Goal: Task Accomplishment & Management: Complete application form

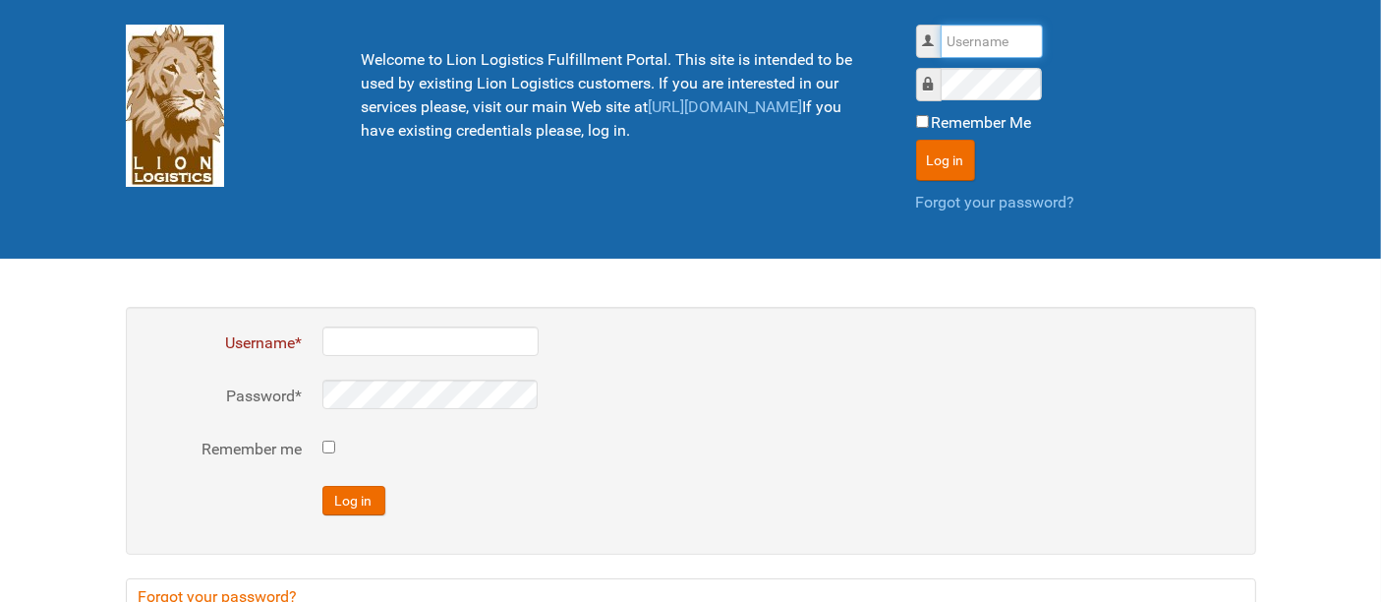
click at [960, 32] on input "Username" at bounding box center [992, 41] width 102 height 33
type input "al"
click at [916, 140] on button "Log in" at bounding box center [945, 160] width 59 height 41
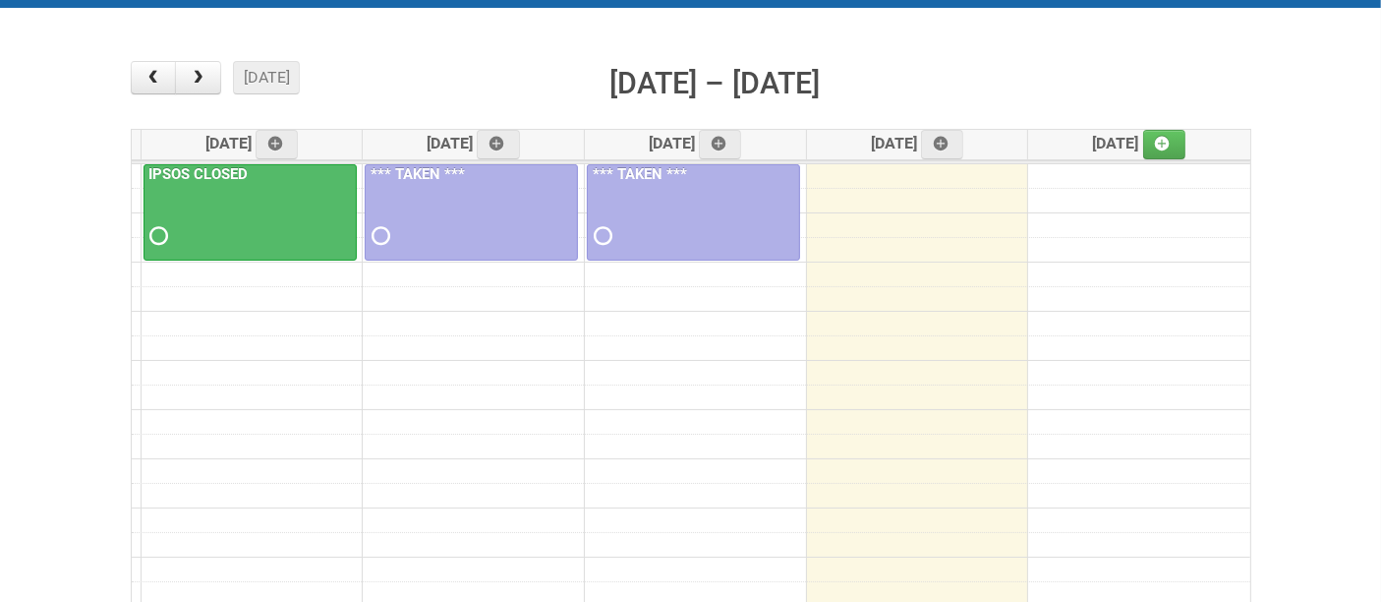
scroll to position [218, 0]
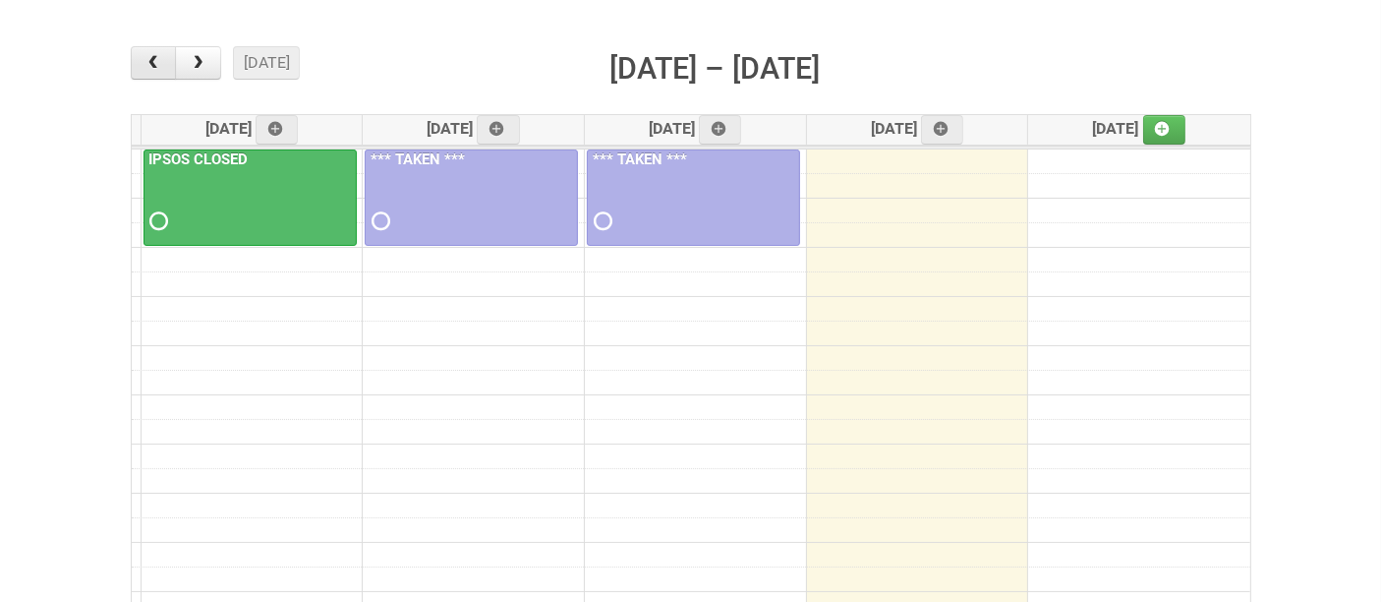
click at [144, 65] on span "button" at bounding box center [153, 63] width 19 height 16
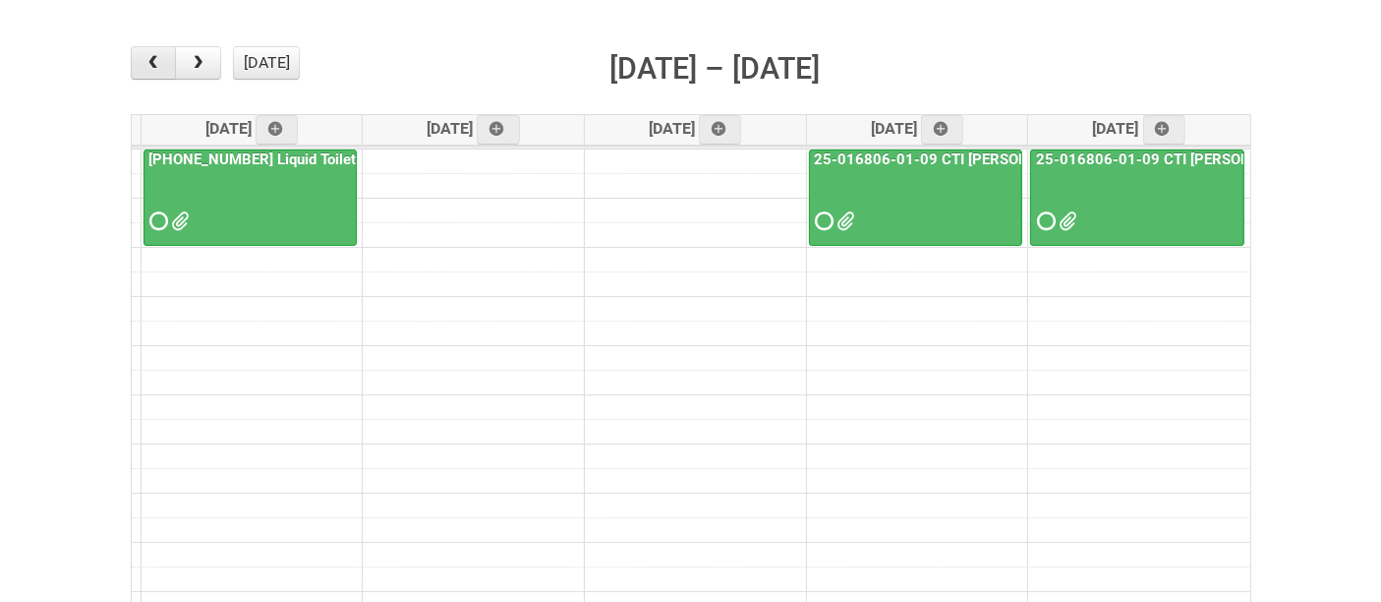
click at [146, 62] on span "button" at bounding box center [153, 63] width 19 height 16
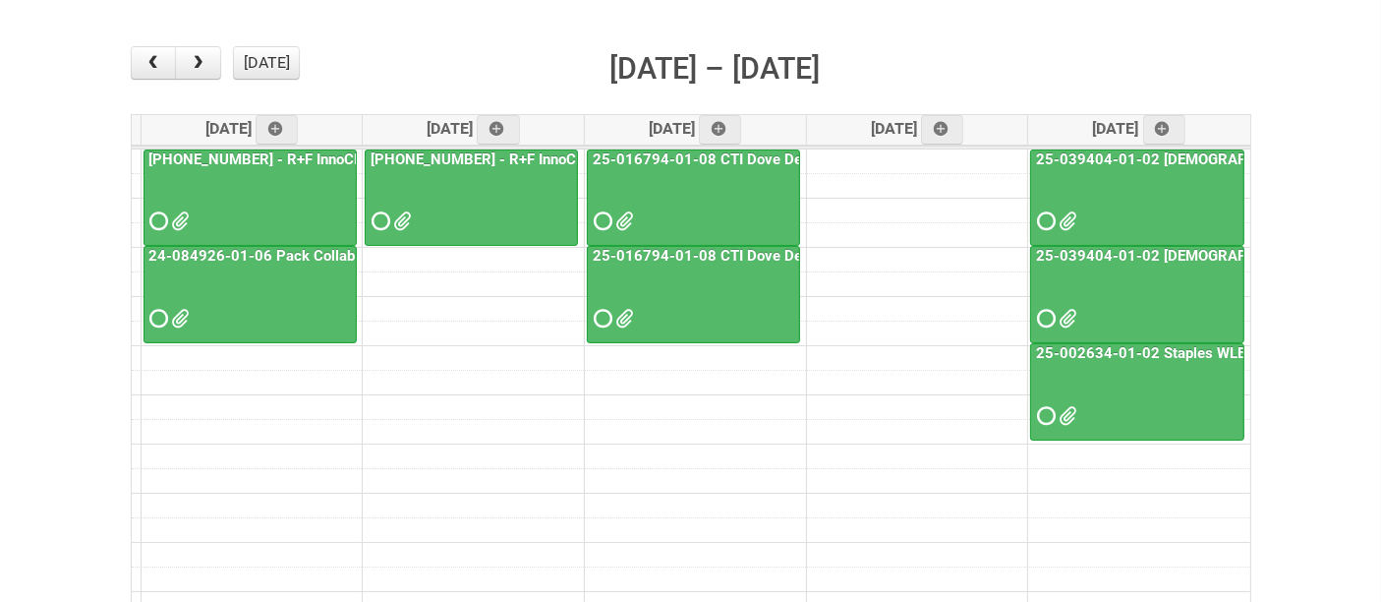
click at [719, 202] on div at bounding box center [693, 204] width 209 height 64
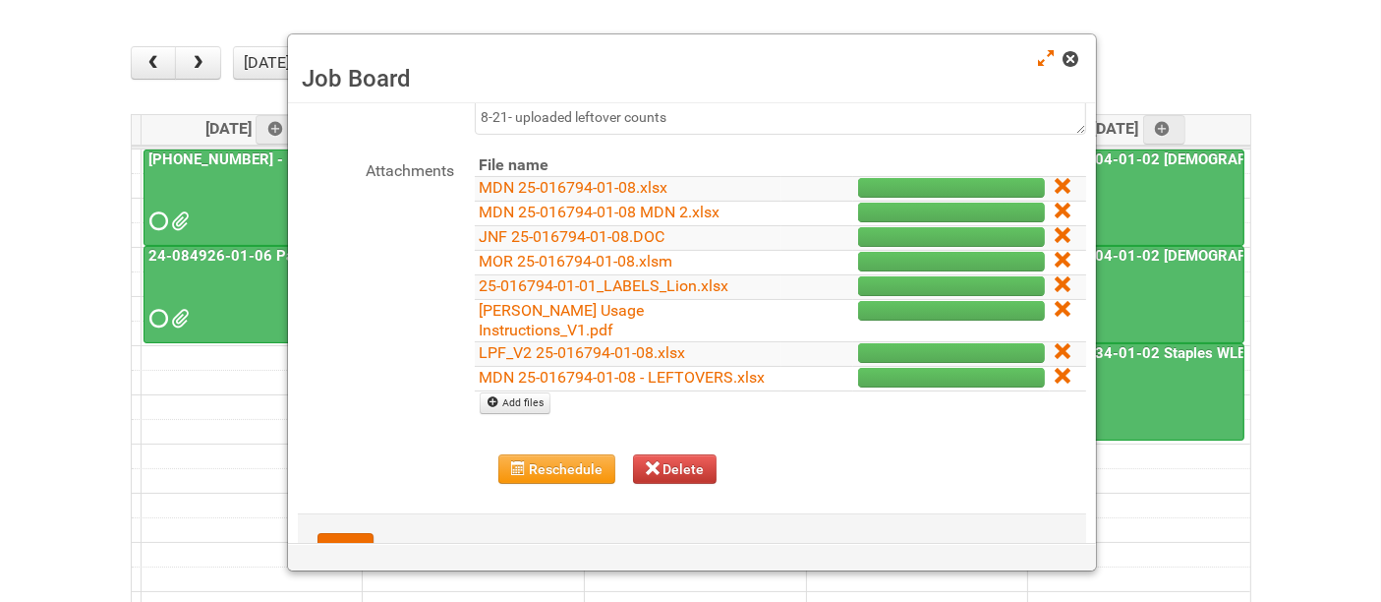
click at [1073, 64] on span at bounding box center [1071, 59] width 14 height 14
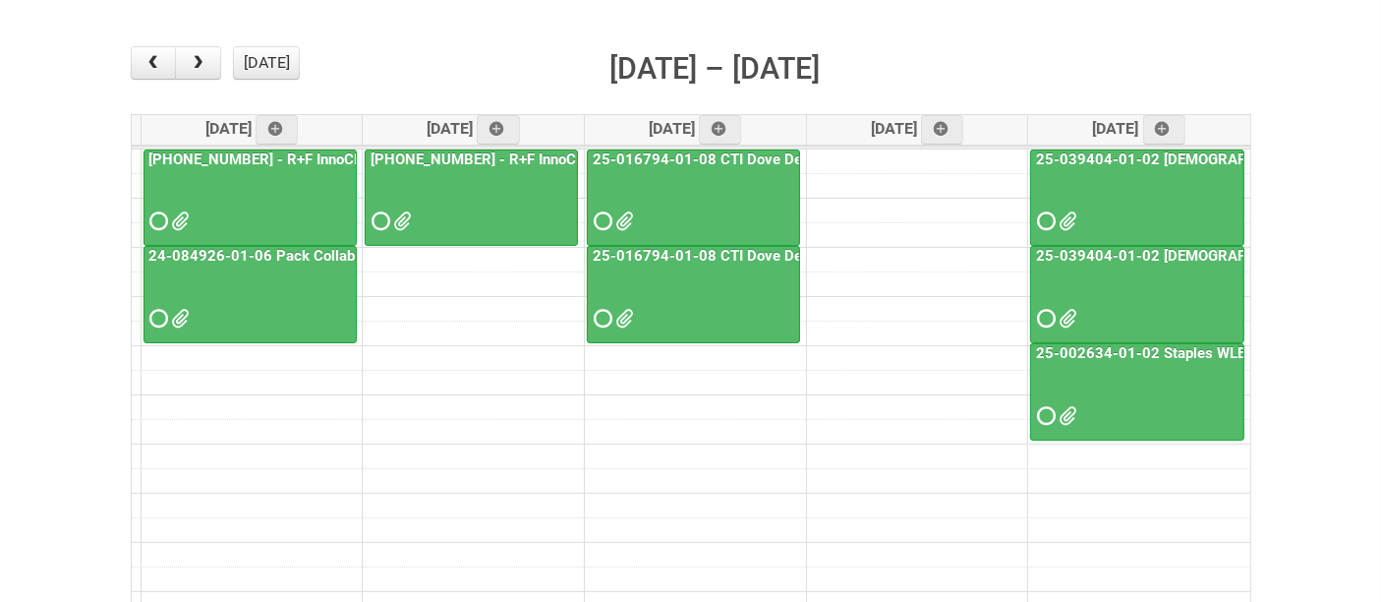
click at [729, 309] on div at bounding box center [693, 301] width 209 height 64
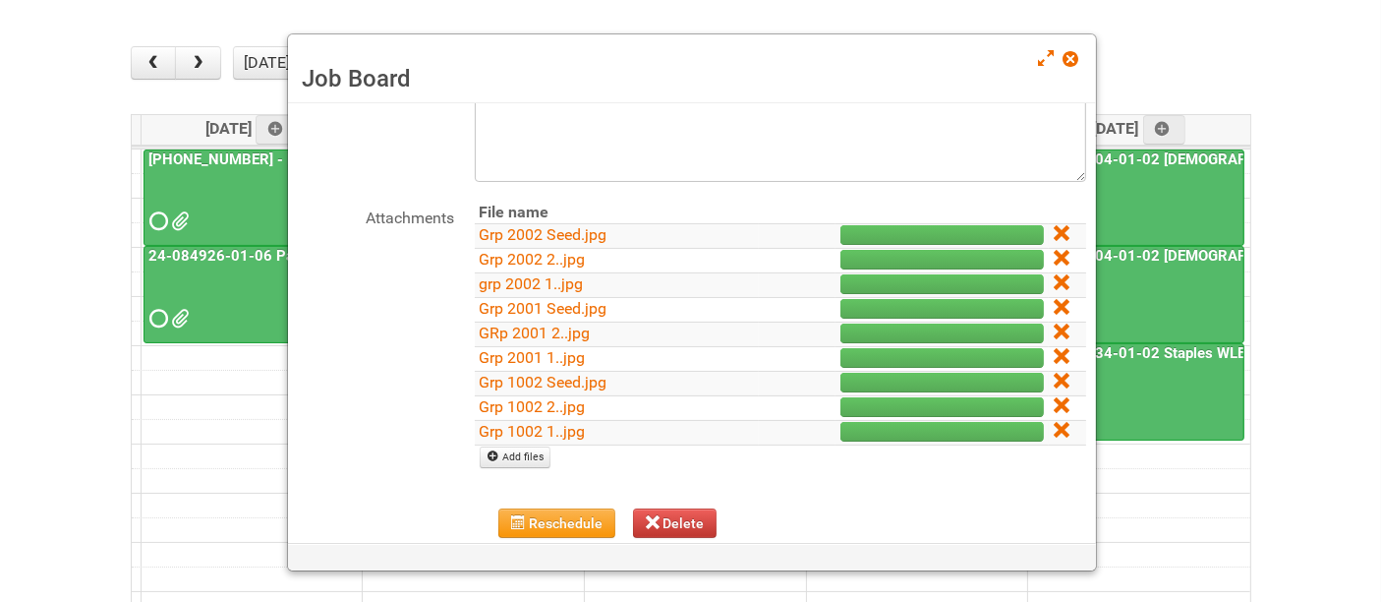
scroll to position [71, 0]
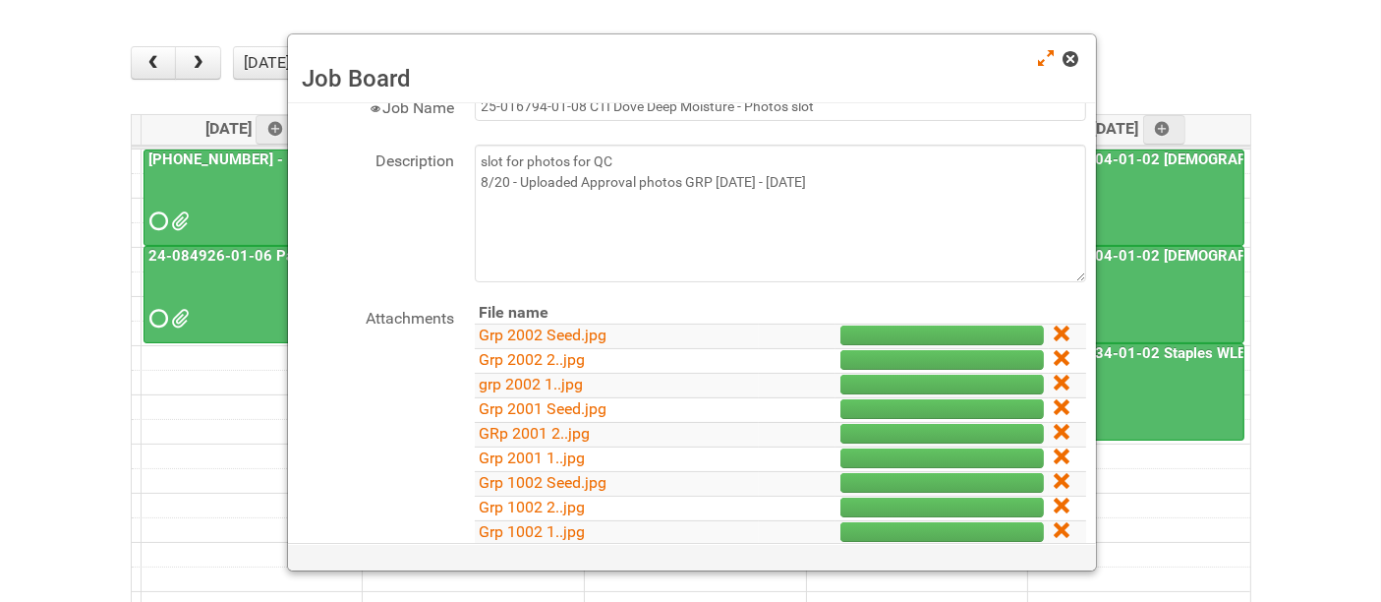
click at [1067, 60] on span at bounding box center [1071, 59] width 14 height 14
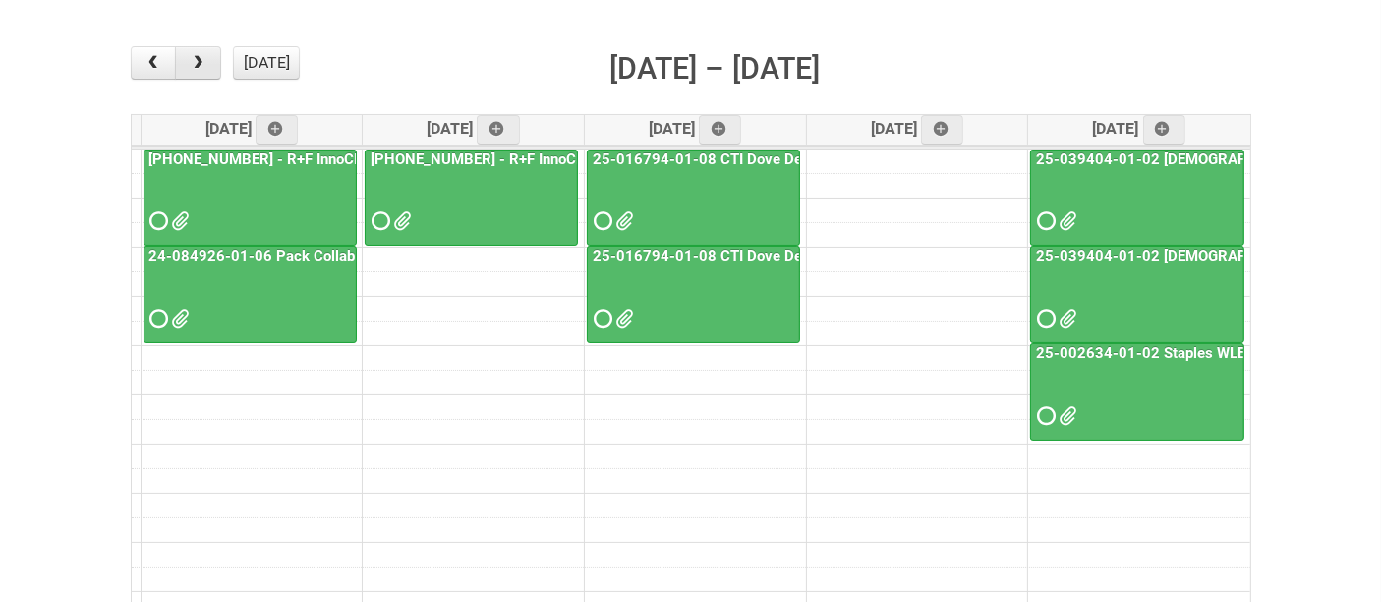
click at [194, 60] on span "button" at bounding box center [198, 63] width 19 height 16
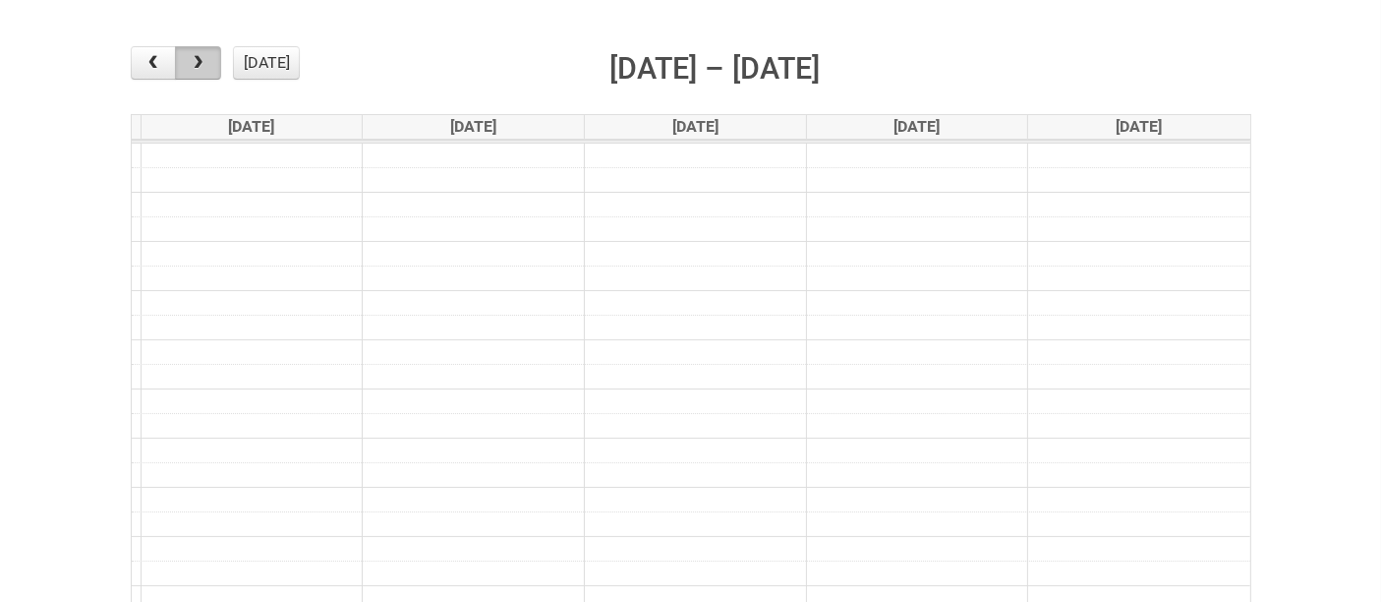
click at [194, 60] on span "button" at bounding box center [198, 63] width 19 height 16
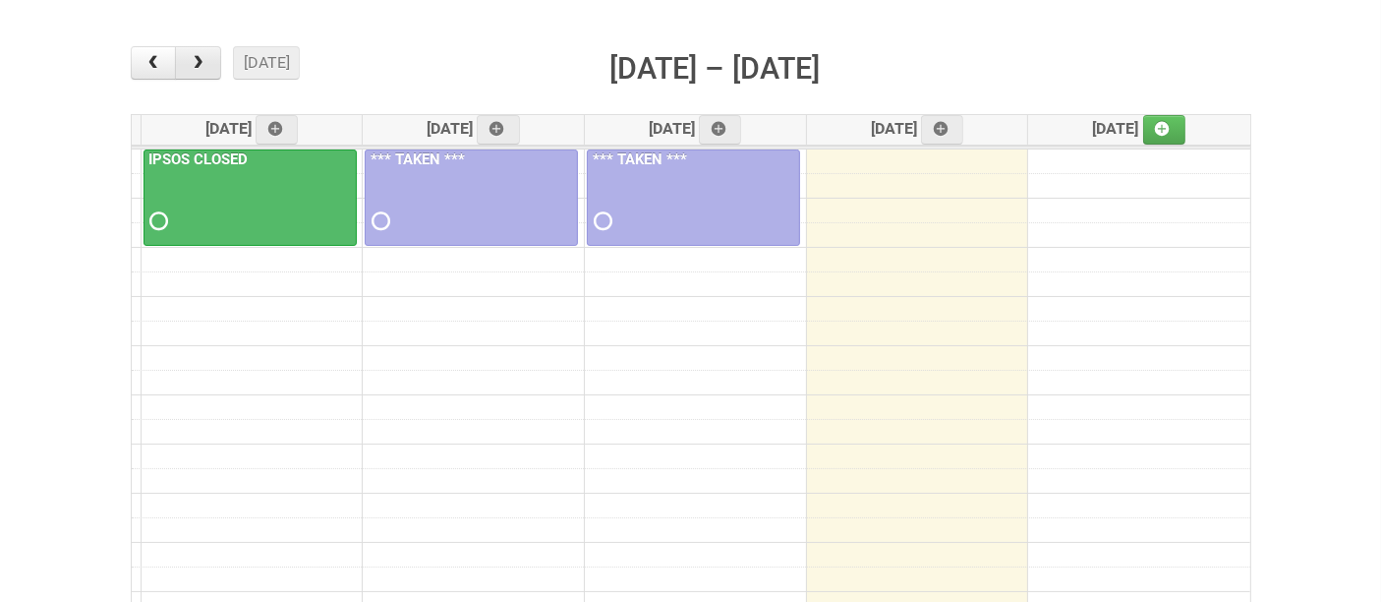
click at [194, 60] on span "button" at bounding box center [198, 63] width 19 height 16
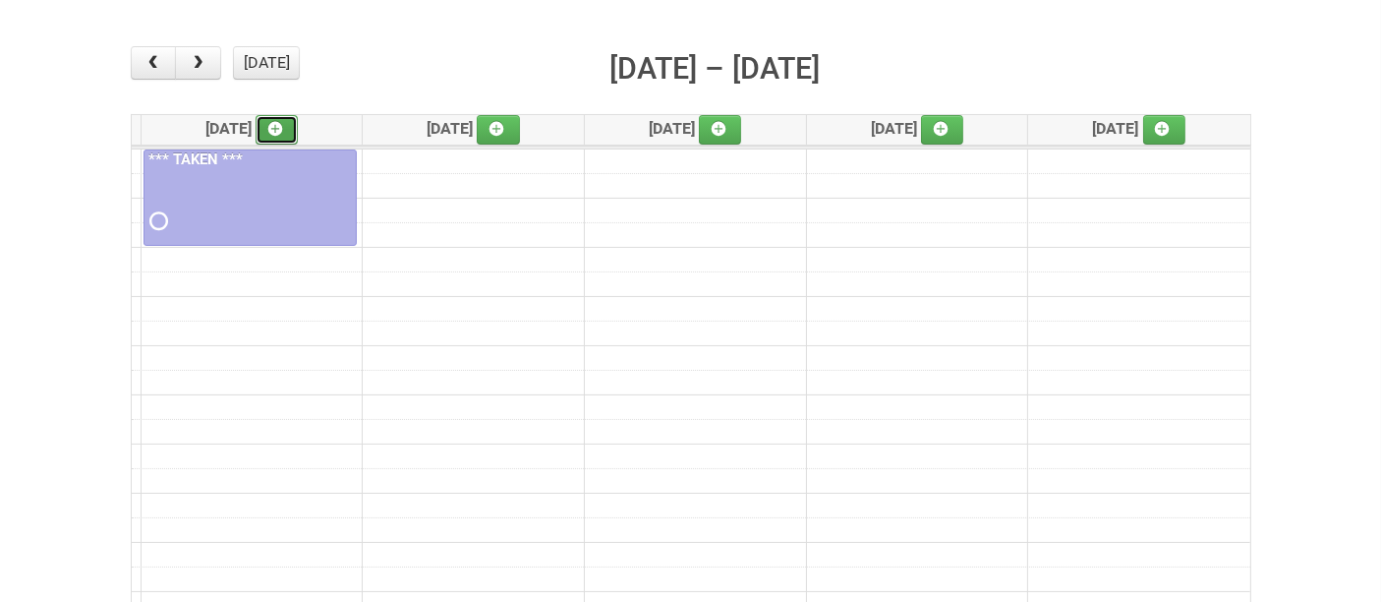
drag, startPoint x: 272, startPoint y: 128, endPoint x: 323, endPoint y: 152, distance: 56.7
click at [272, 129] on link at bounding box center [277, 129] width 43 height 29
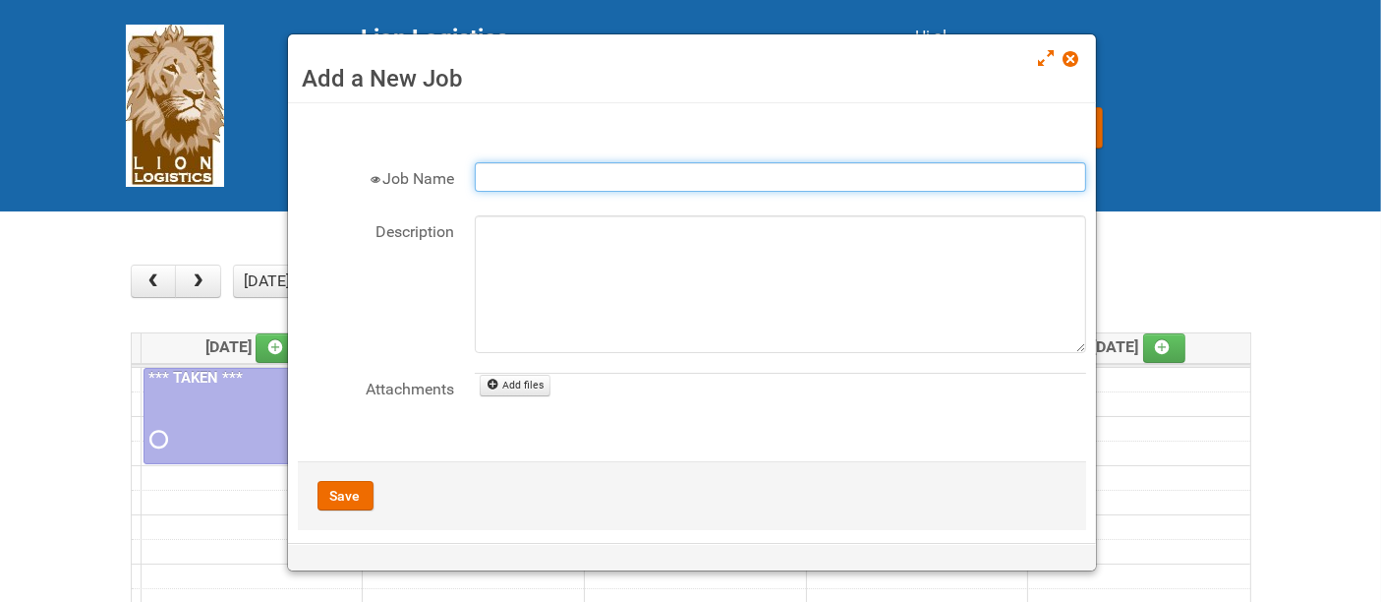
click at [545, 172] on input "Job Name" at bounding box center [780, 176] width 611 height 29
type input "25-016794-01-08 CTI Dove Deep Moisture"
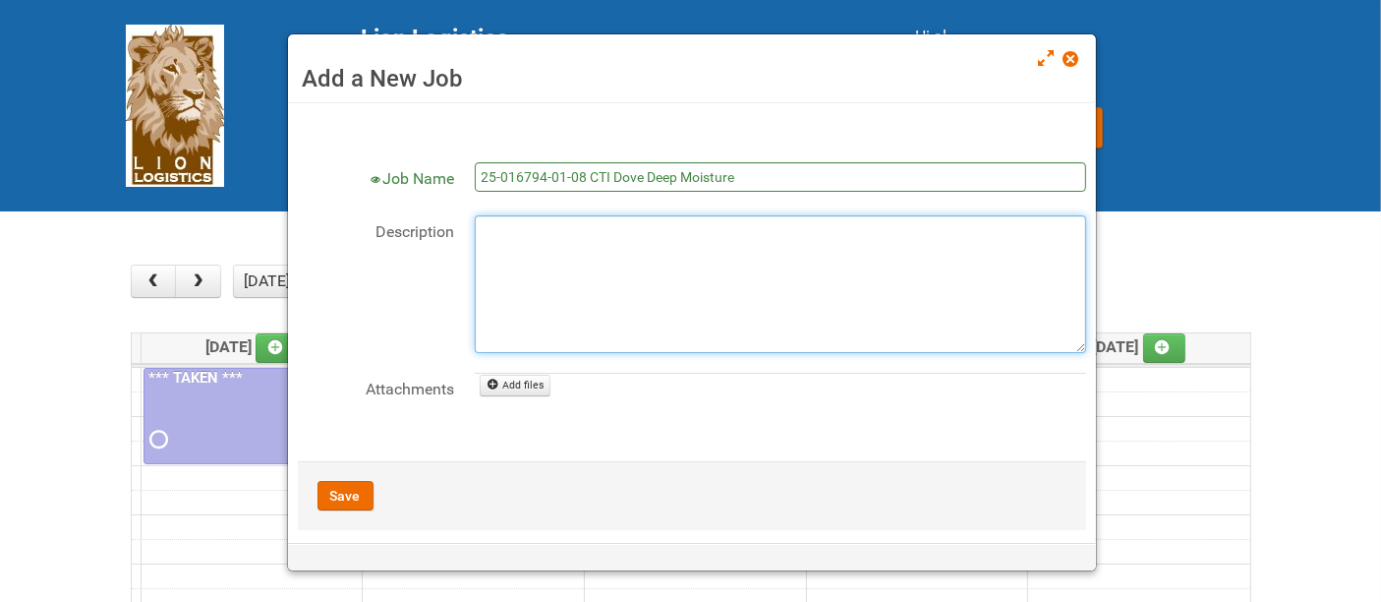
click at [614, 229] on textarea "Description" at bounding box center [780, 284] width 611 height 138
type textarea "9/4 - JNF"
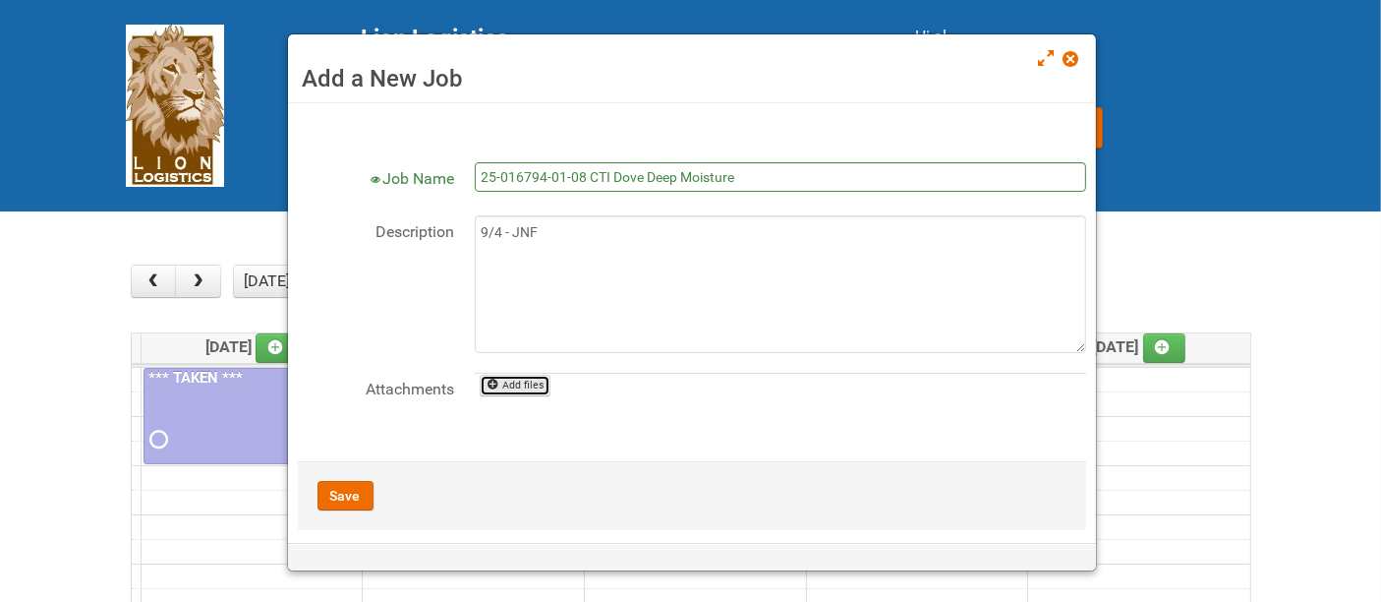
click at [518, 389] on link "Add files" at bounding box center [516, 386] width 72 height 22
type input "C:\fakepath\JNF 25-016794-01-08.DOC"
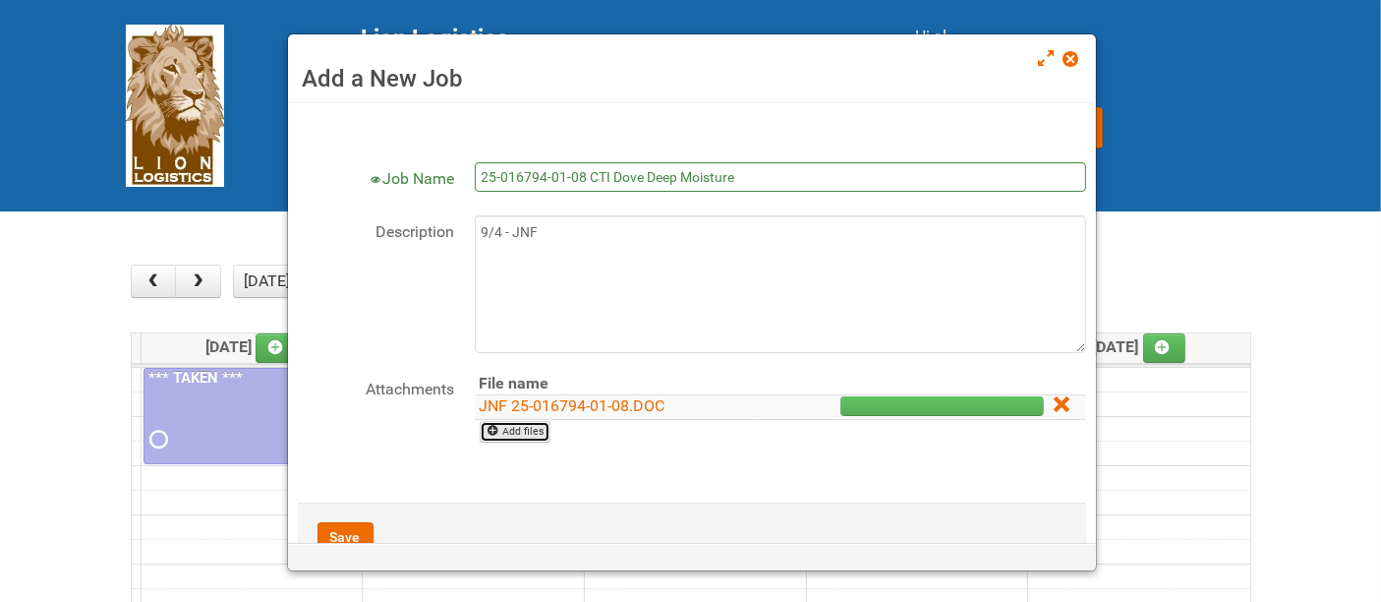
scroll to position [56, 0]
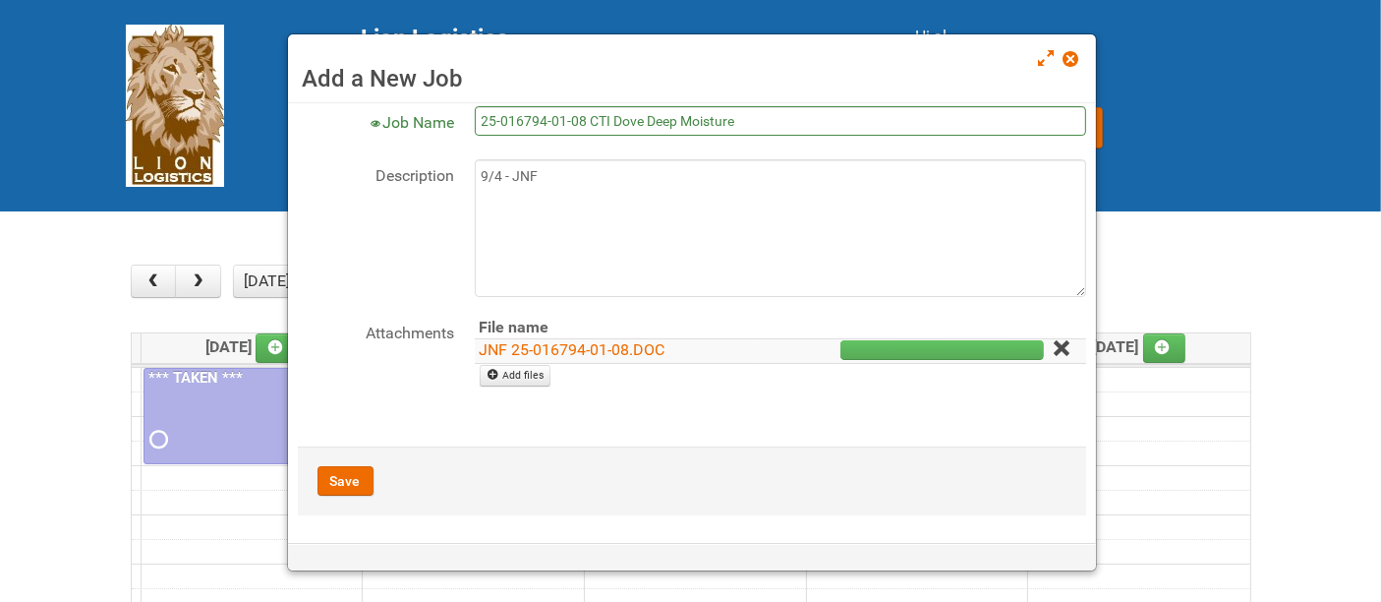
click at [1054, 349] on icon at bounding box center [1061, 348] width 14 height 14
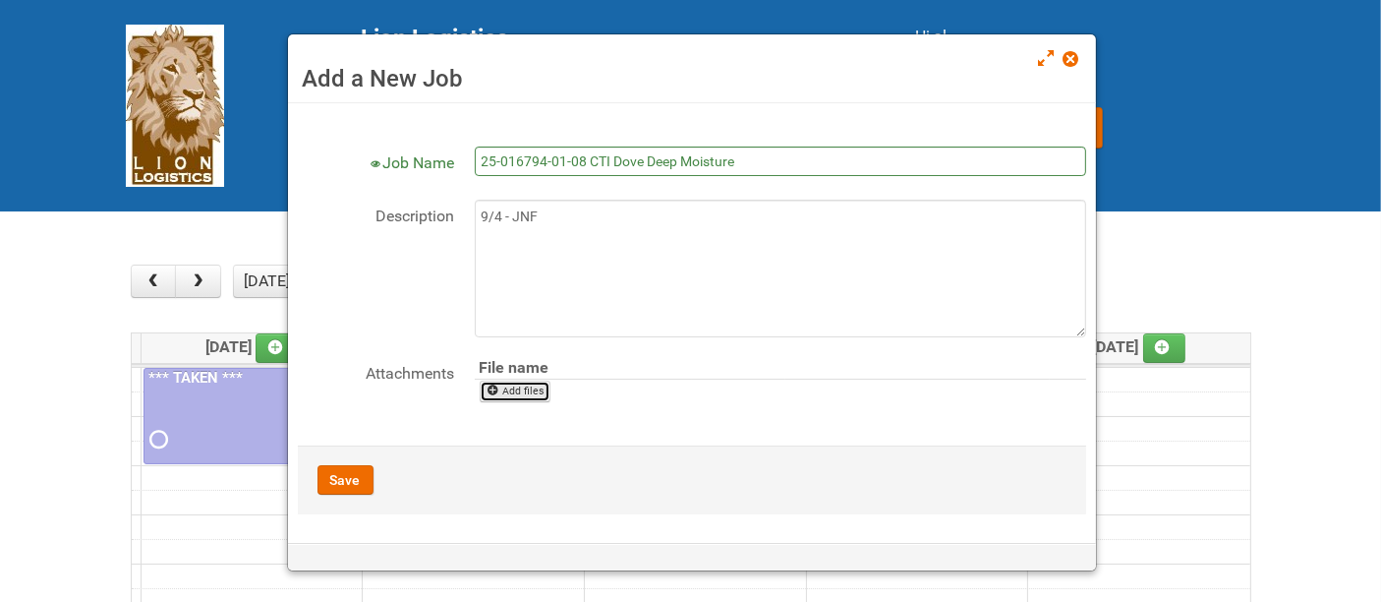
click at [516, 391] on link "Add files" at bounding box center [516, 391] width 72 height 22
drag, startPoint x: 1067, startPoint y: 64, endPoint x: 1058, endPoint y: 69, distance: 11.0
click at [1067, 64] on span at bounding box center [1071, 59] width 14 height 14
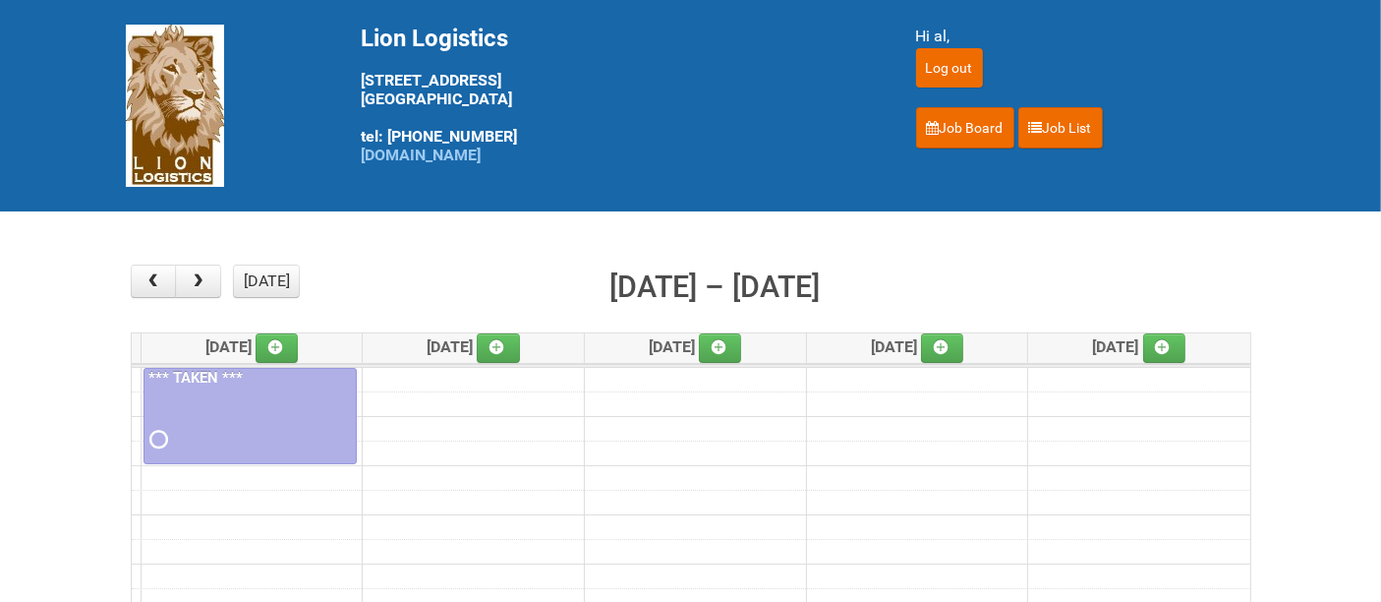
click at [143, 283] on button "button" at bounding box center [154, 280] width 46 height 33
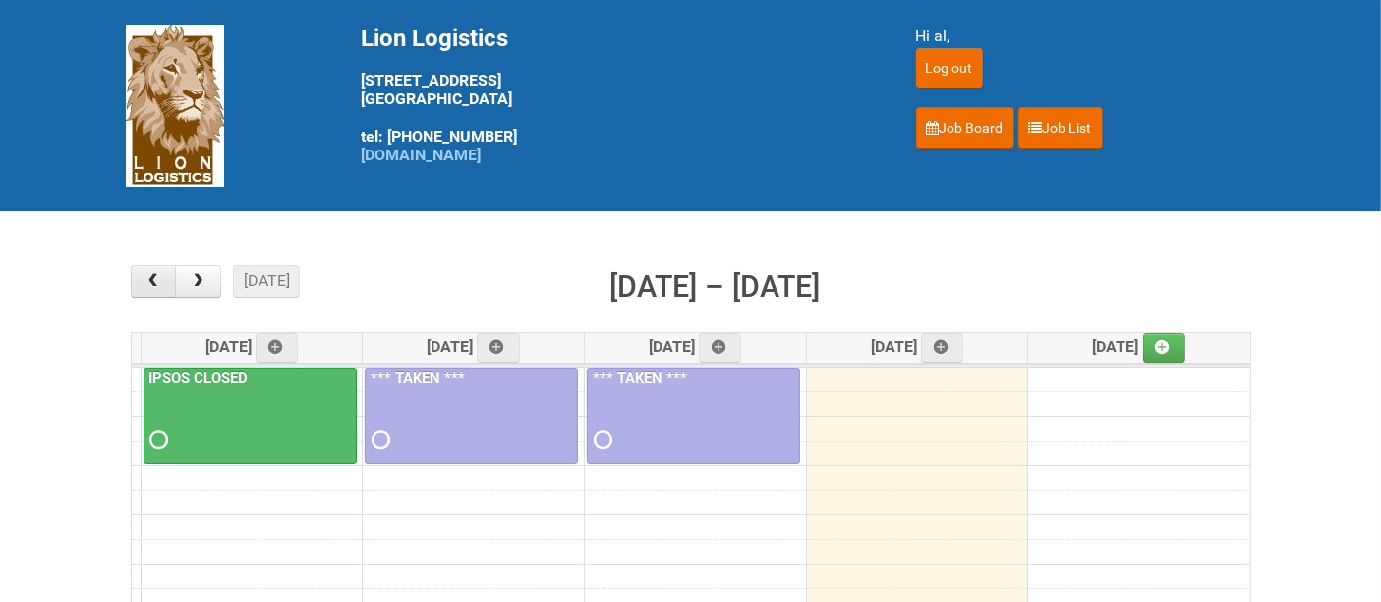
click at [143, 280] on button "button" at bounding box center [154, 280] width 46 height 33
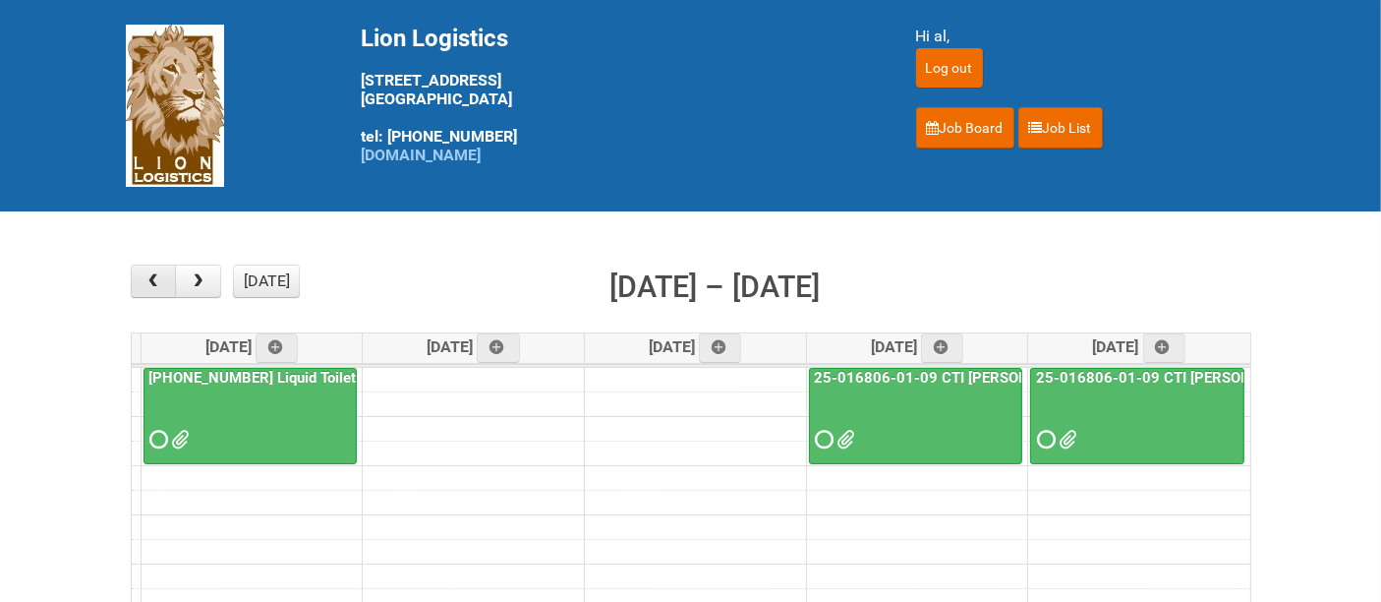
click at [153, 288] on span "button" at bounding box center [153, 281] width 19 height 16
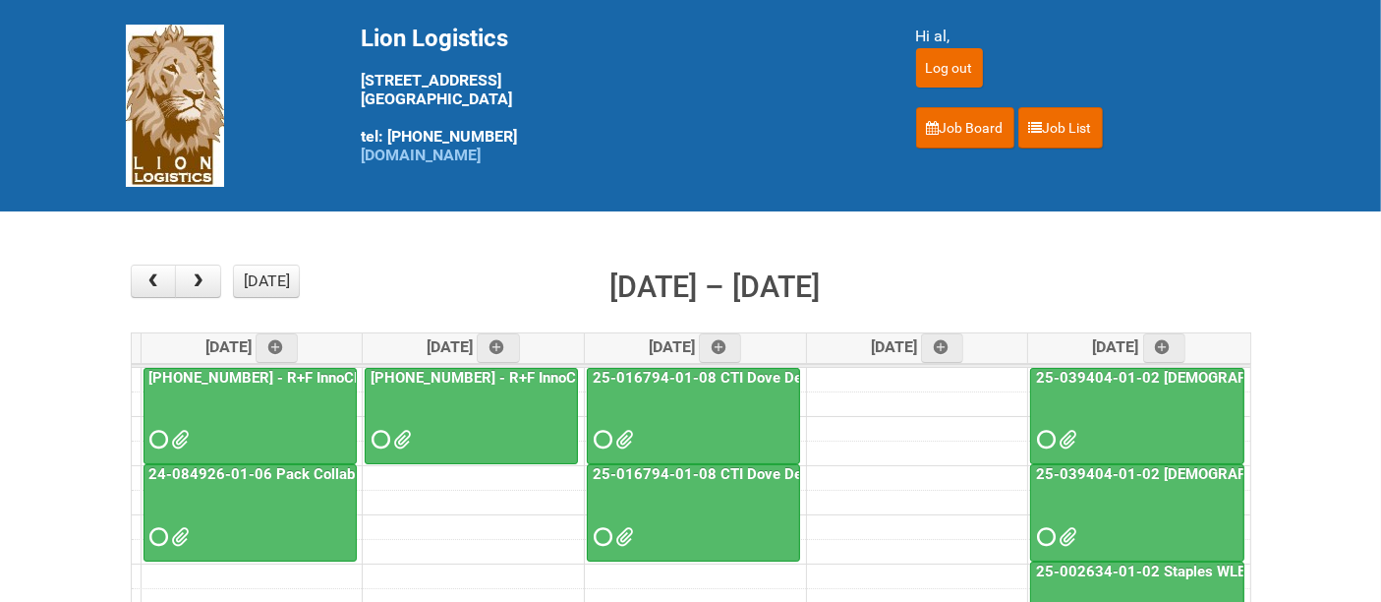
click at [714, 411] on div at bounding box center [693, 422] width 209 height 64
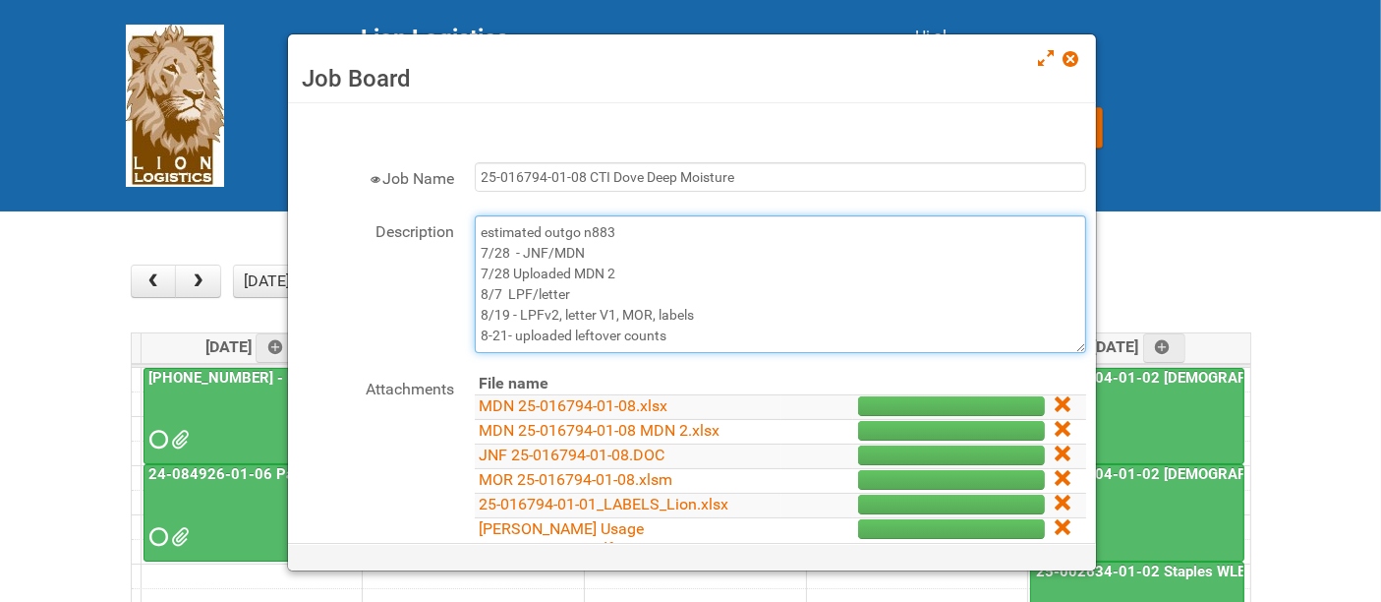
drag, startPoint x: 609, startPoint y: 253, endPoint x: 472, endPoint y: 252, distance: 137.6
click at [472, 252] on div "Description estimated outgo n883 7/28 - JNF/MDN 7/28 Uploaded MDN 2 8/7 LPF/let…" at bounding box center [692, 284] width 788 height 138
drag, startPoint x: 636, startPoint y: 269, endPoint x: 461, endPoint y: 272, distance: 175.0
click at [461, 272] on div "Description estimated outgo n883 7/28 - JNF/MDN 7/28 Uploaded MDN 2 8/7 LPF/let…" at bounding box center [692, 284] width 788 height 138
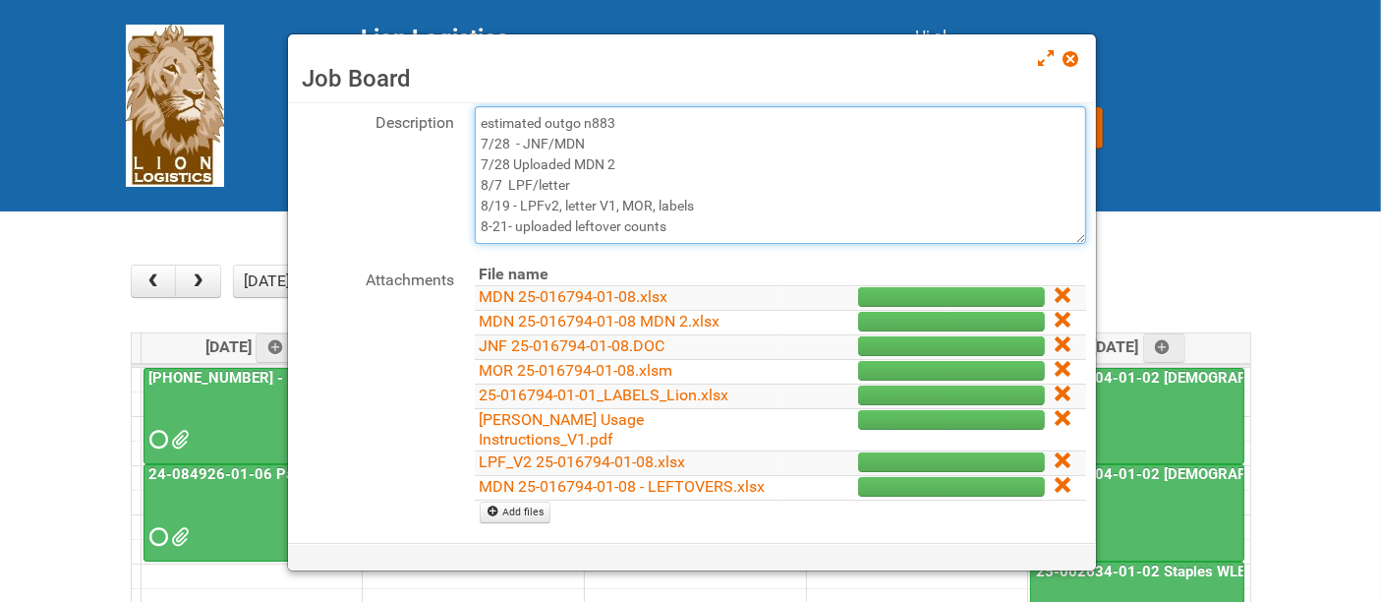
scroll to position [0, 0]
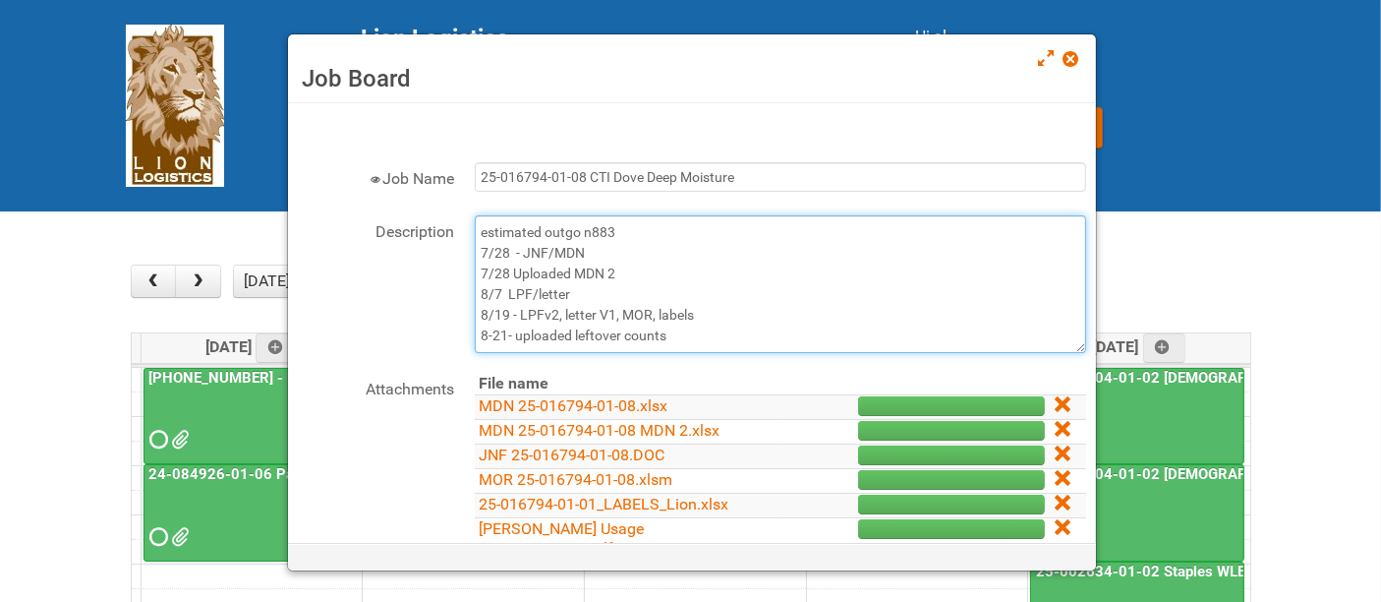
click at [744, 310] on textarea "estimated outgo n883 7/28 - JNF/MDN 7/28 Uploaded MDN 2 8/7 LPF/letter 8/19 - L…" at bounding box center [780, 284] width 611 height 138
drag, startPoint x: 533, startPoint y: 293, endPoint x: 519, endPoint y: 285, distance: 15.8
click at [477, 296] on textarea "estimated outgo n883 7/28 - JNF/MDN 7/28 Uploaded MDN 2 8/7 LPF/letter 8/19 - L…" at bounding box center [780, 284] width 611 height 138
click at [626, 290] on textarea "estimated outgo n883 7/28 - JNF/MDN 7/28 Uploaded MDN 2 8/7 LPF/letter 8/19 - L…" at bounding box center [780, 284] width 611 height 138
drag, startPoint x: 557, startPoint y: 315, endPoint x: 456, endPoint y: 310, distance: 101.4
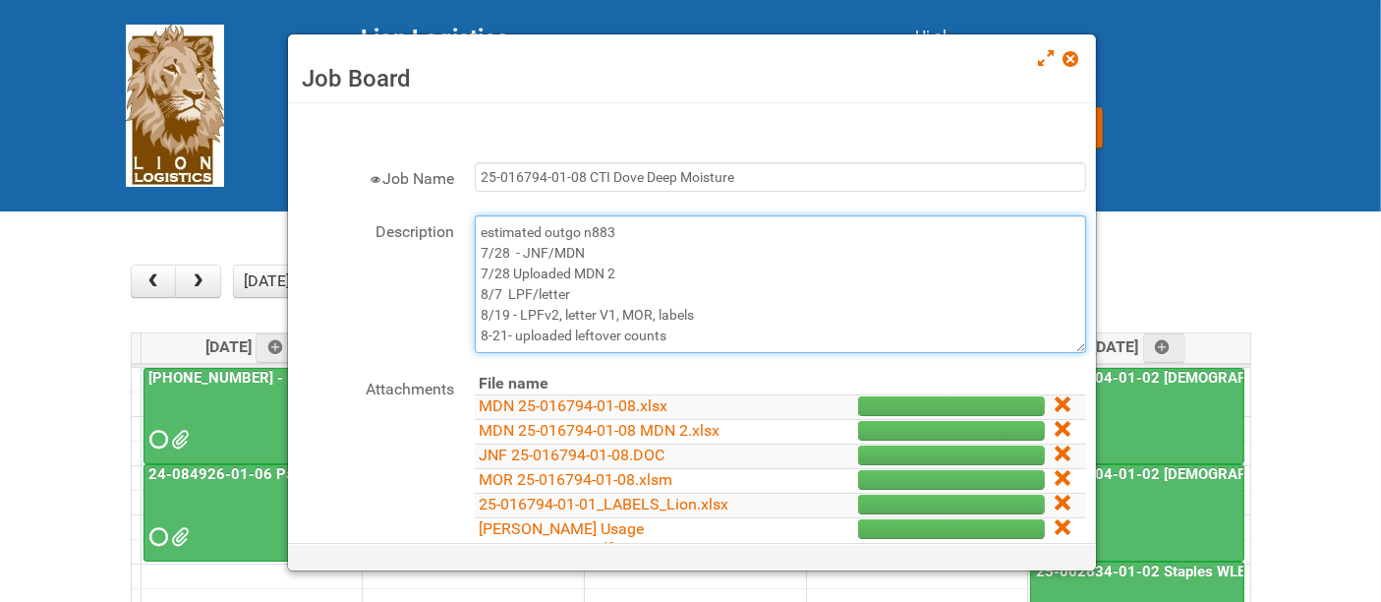
click at [456, 310] on div "Description estimated outgo n883 7/28 - JNF/MDN 7/28 Uploaded MDN 2 8/7 LPF/let…" at bounding box center [692, 284] width 788 height 138
click at [732, 291] on textarea "estimated outgo n883 7/28 - JNF/MDN 7/28 Uploaded MDN 2 8/7 LPF/letter 8/19 - L…" at bounding box center [780, 284] width 611 height 138
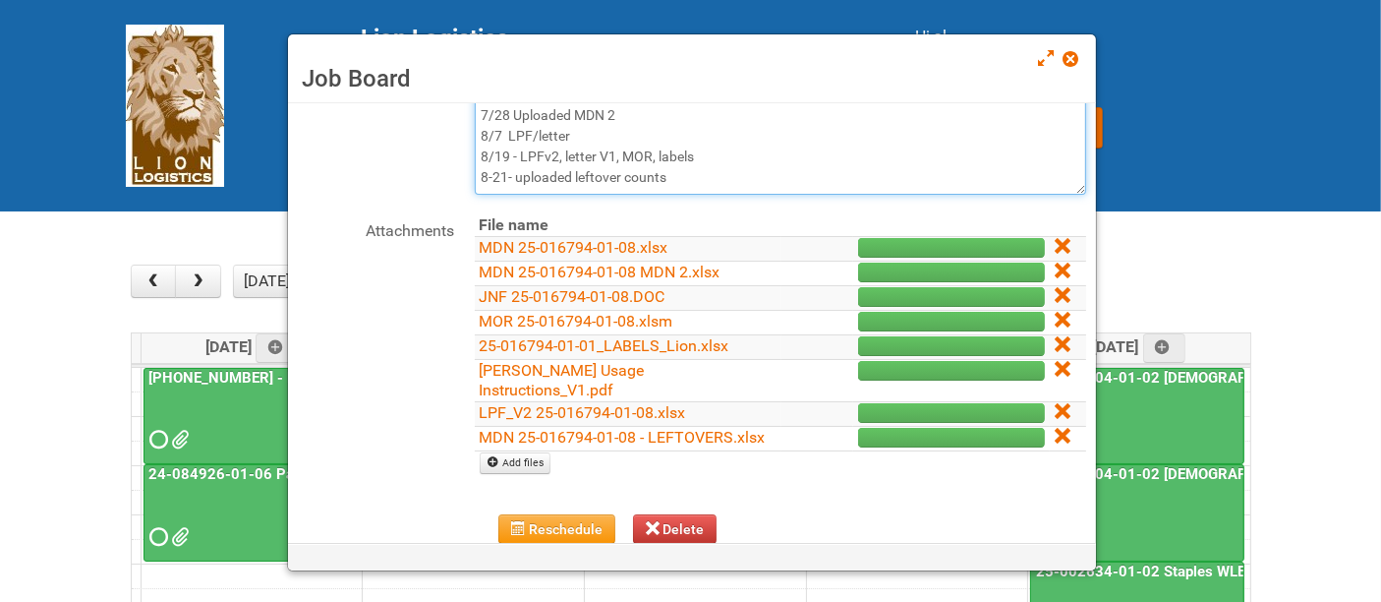
scroll to position [109, 0]
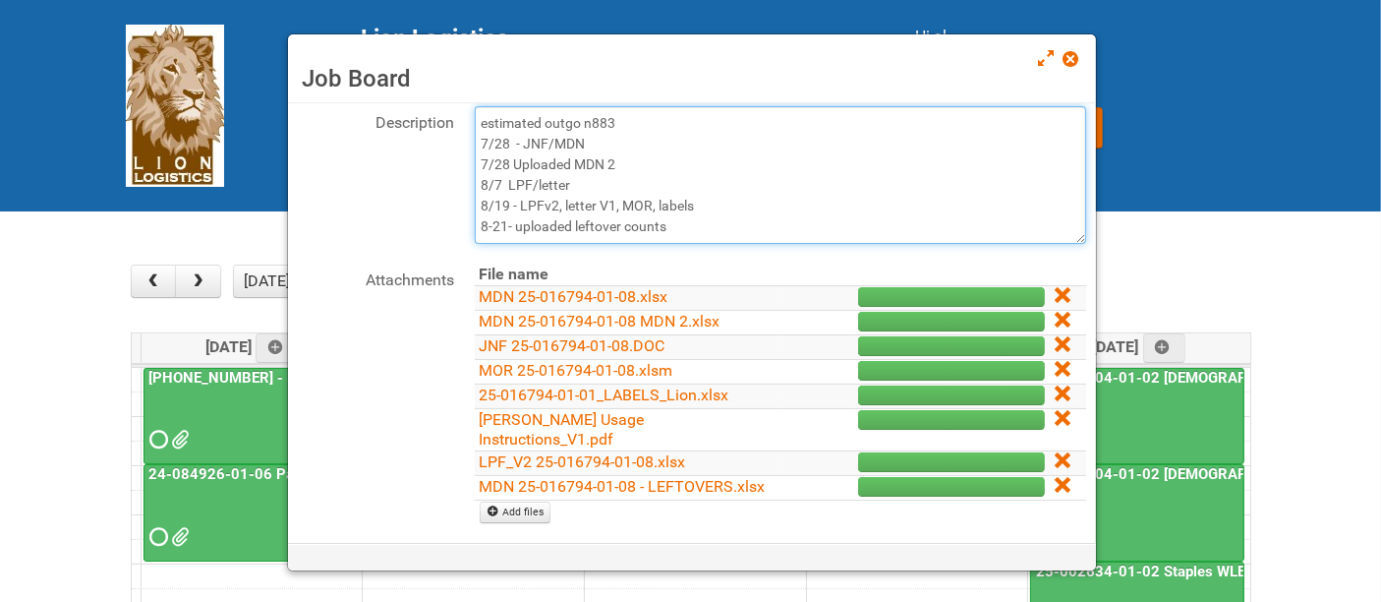
drag, startPoint x: 533, startPoint y: 181, endPoint x: 482, endPoint y: 186, distance: 51.3
click at [475, 185] on textarea "estimated outgo n883 7/28 - JNF/MDN 7/28 Uploaded MDN 2 8/7 LPF/letter 8/19 - L…" at bounding box center [780, 175] width 611 height 138
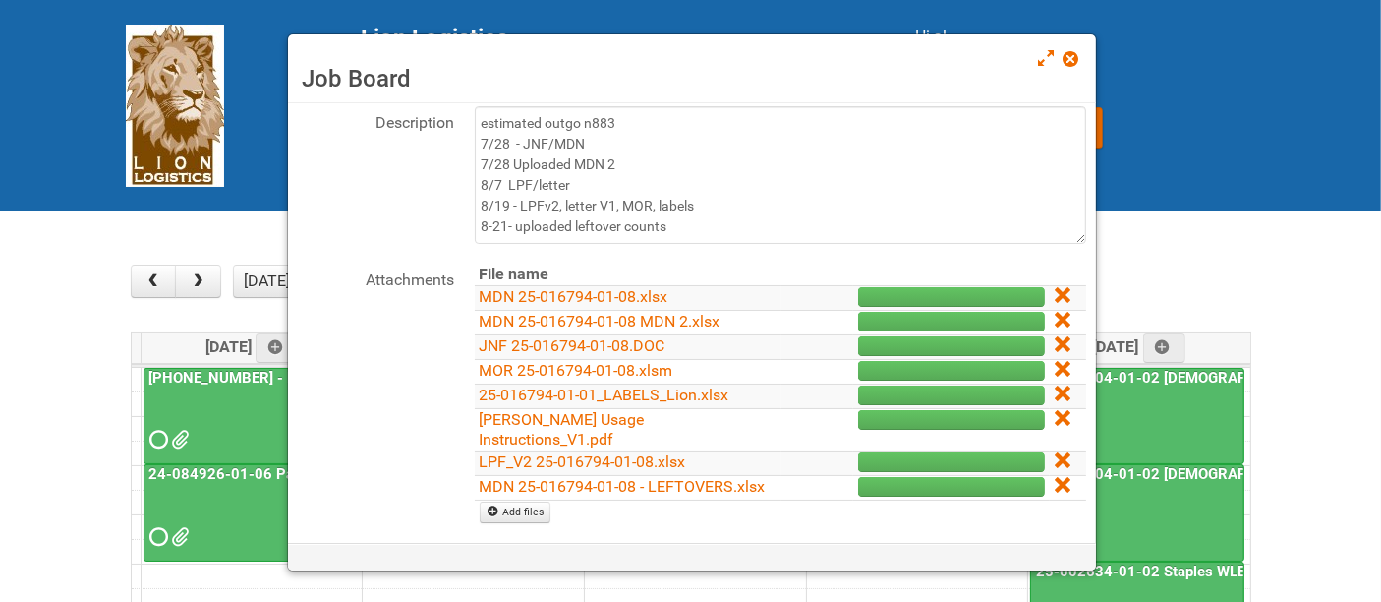
click at [369, 343] on div "Attachments File name MDN 25-016794-01-08.xlsx MDN 25-016794-01-08 MDN 2.xlsx J…" at bounding box center [692, 403] width 788 height 280
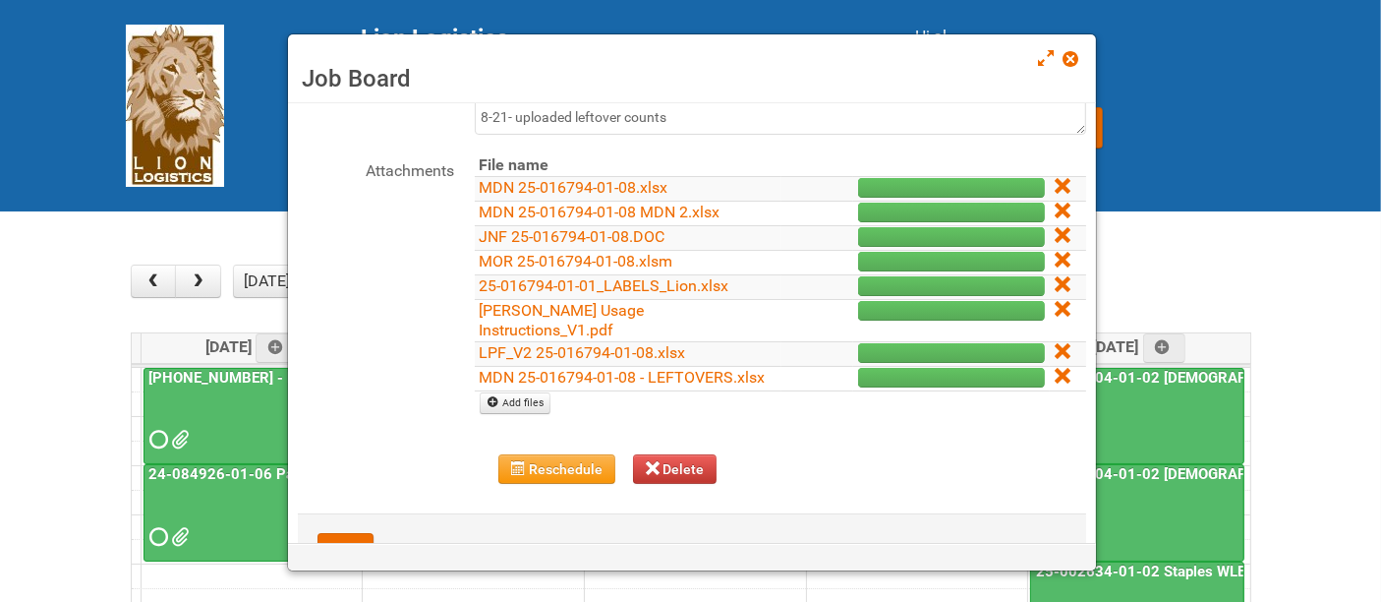
scroll to position [265, 0]
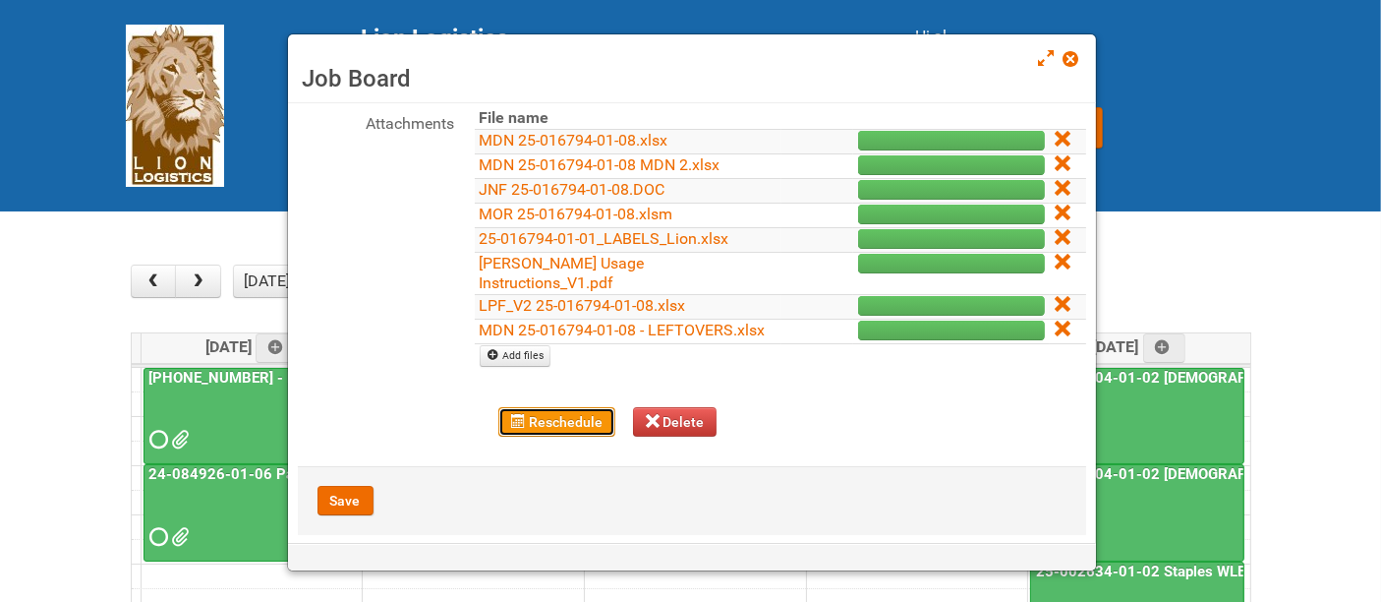
click at [558, 407] on button "Reschedule" at bounding box center [556, 421] width 117 height 29
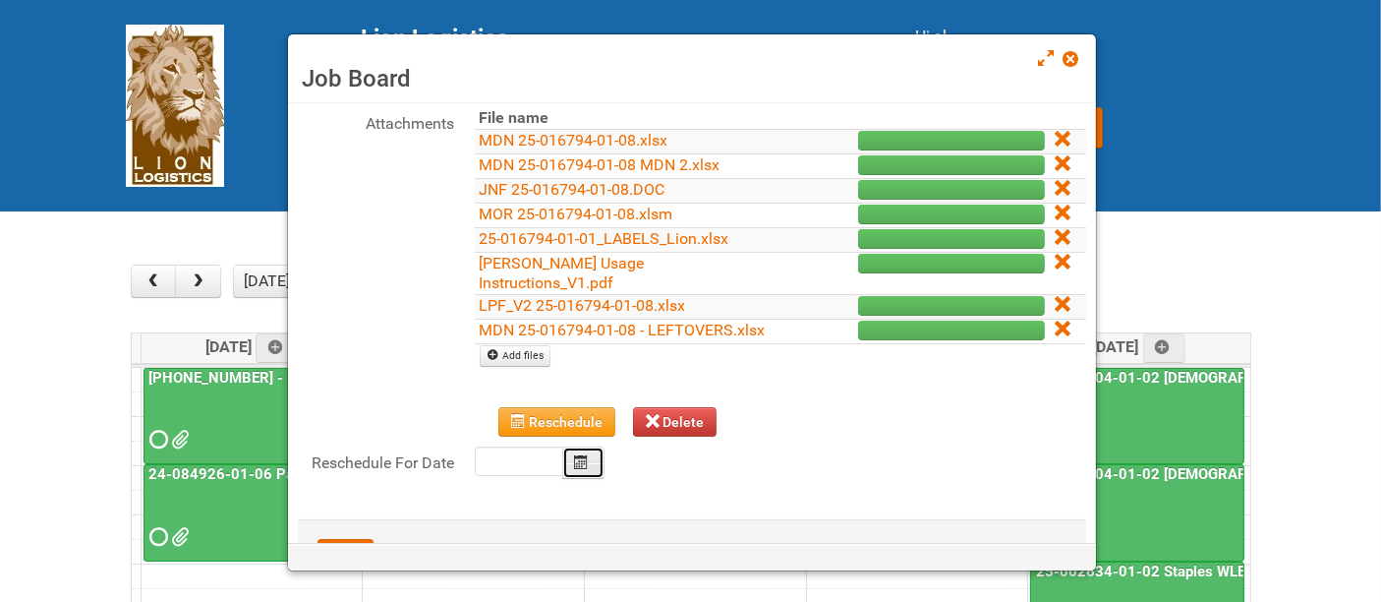
click at [576, 455] on icon "Calendar" at bounding box center [582, 462] width 14 height 14
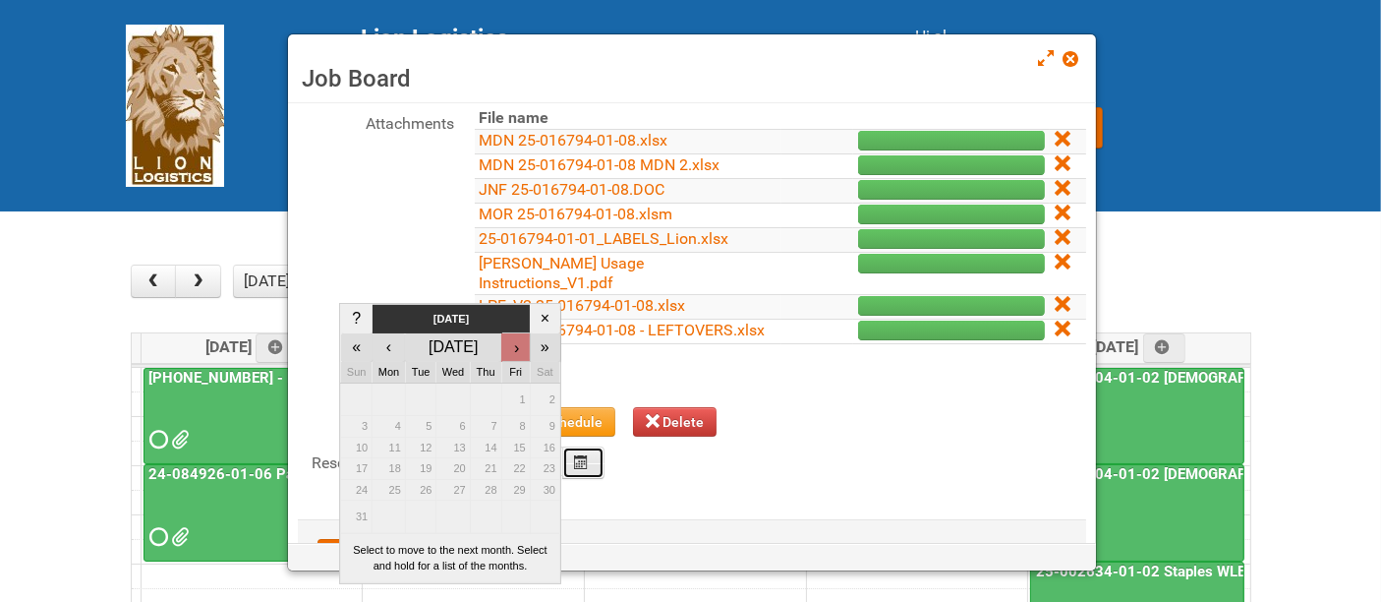
click at [514, 352] on div "›" at bounding box center [517, 348] width 26 height 24
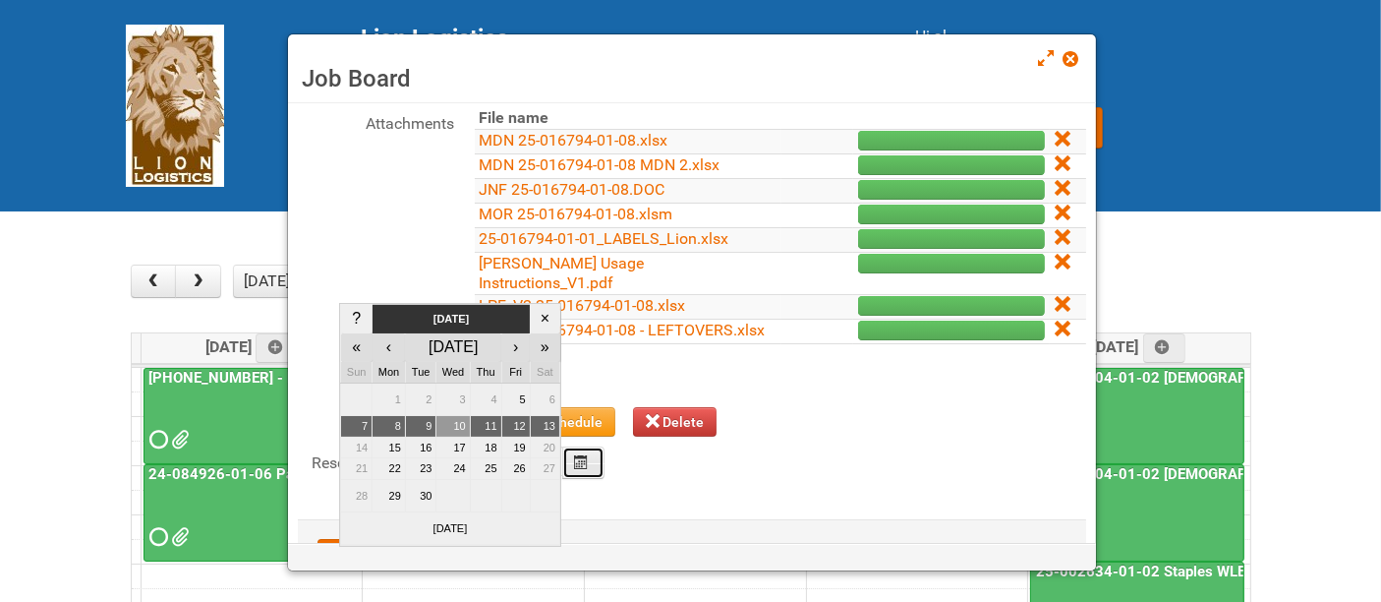
click at [455, 428] on td "10" at bounding box center [452, 427] width 33 height 22
type input "[DATE]"
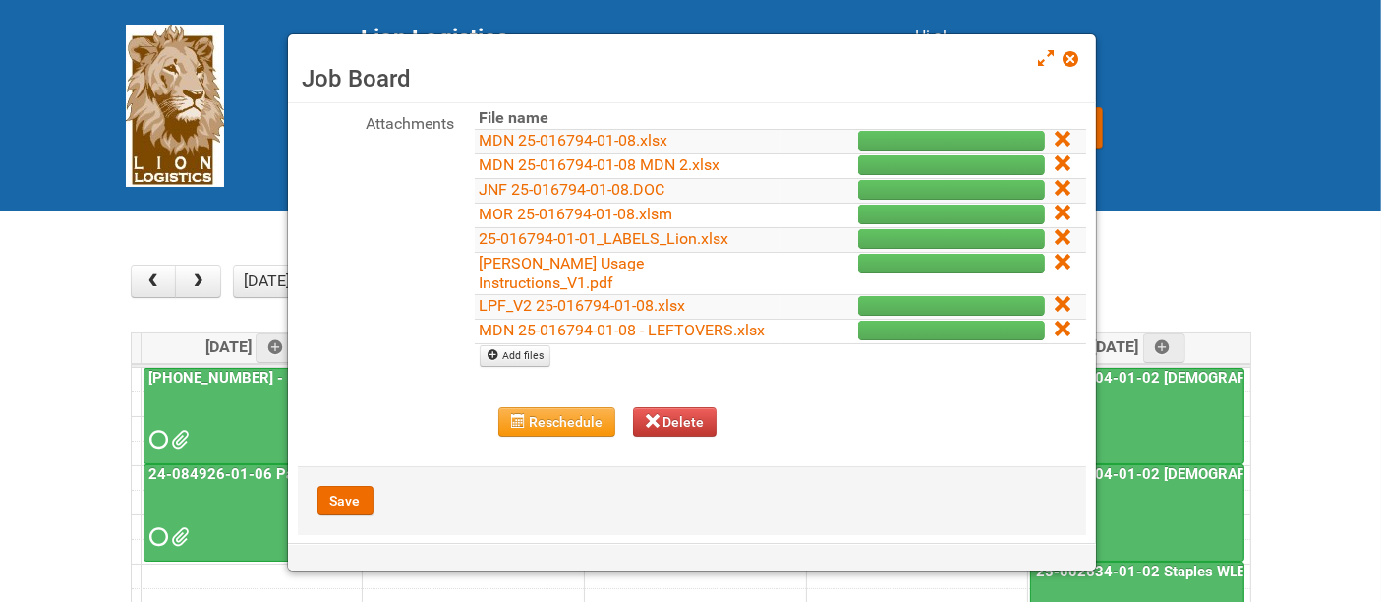
click at [1071, 52] on span at bounding box center [1071, 59] width 14 height 14
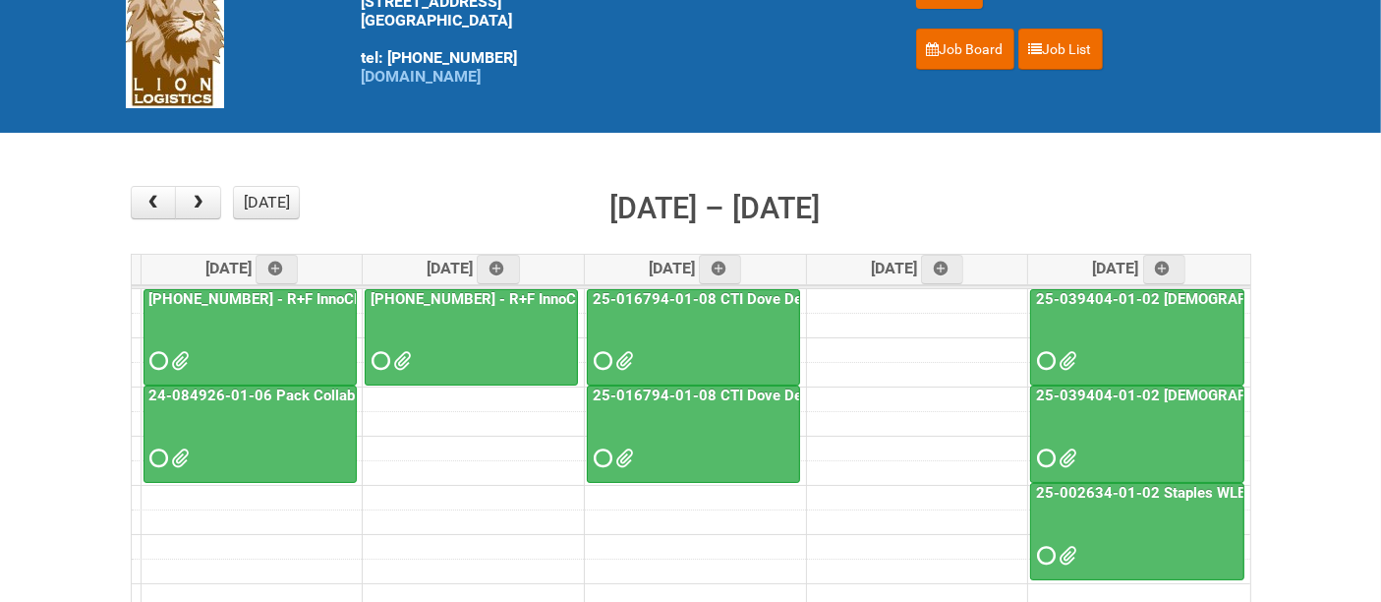
scroll to position [109, 0]
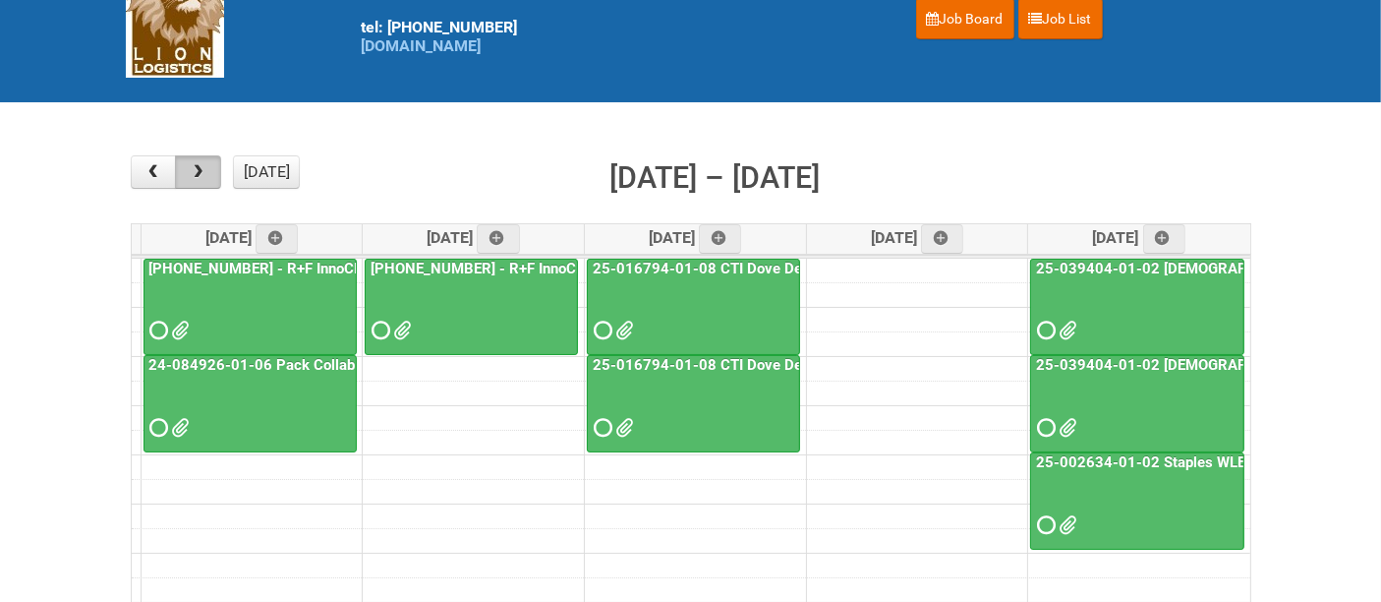
click at [204, 176] on button "button" at bounding box center [198, 171] width 46 height 33
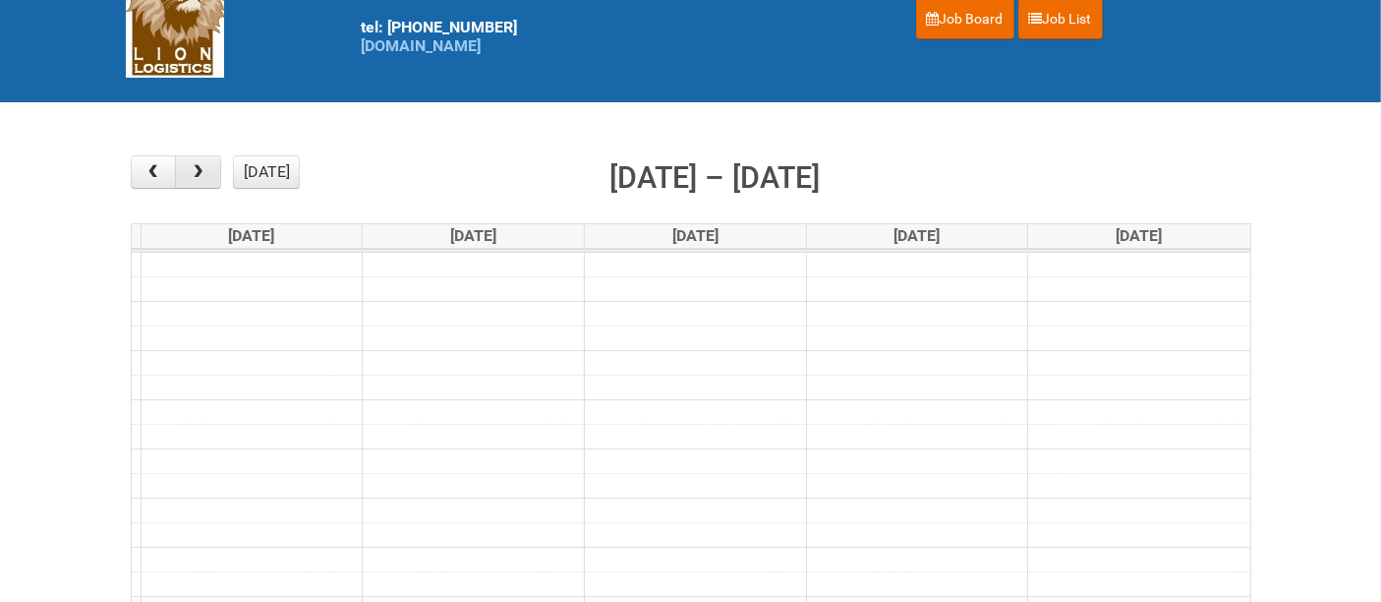
click at [203, 178] on span "button" at bounding box center [198, 172] width 19 height 16
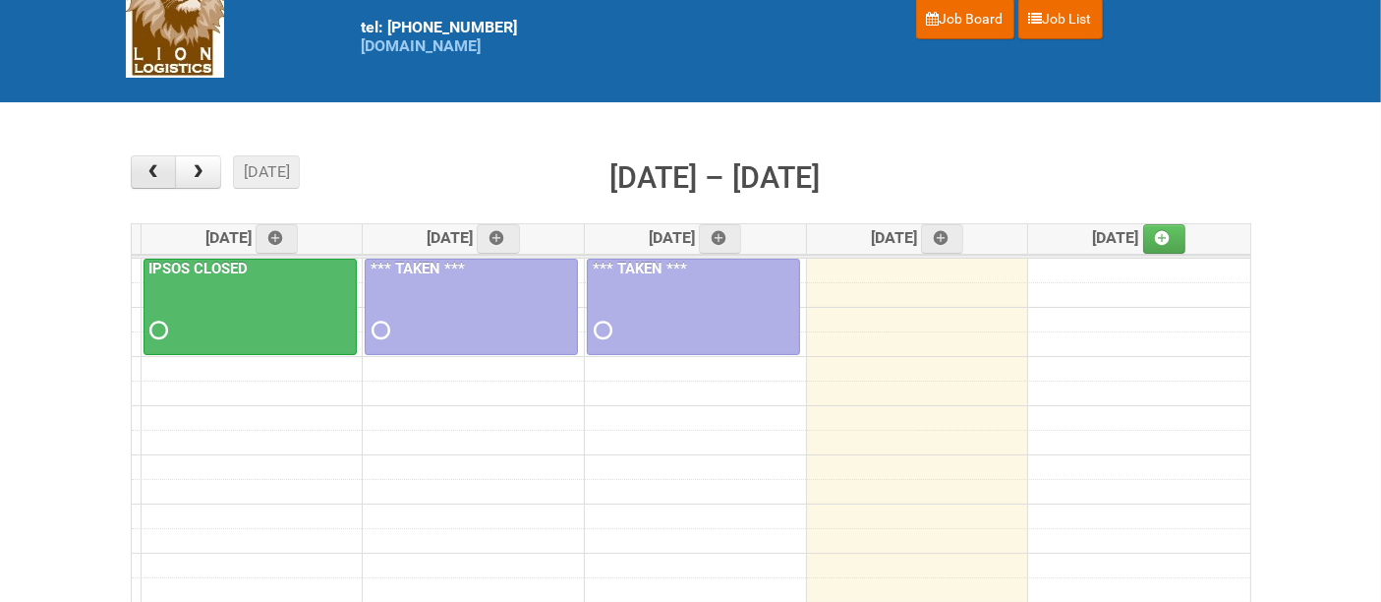
click at [151, 174] on span "button" at bounding box center [153, 172] width 19 height 16
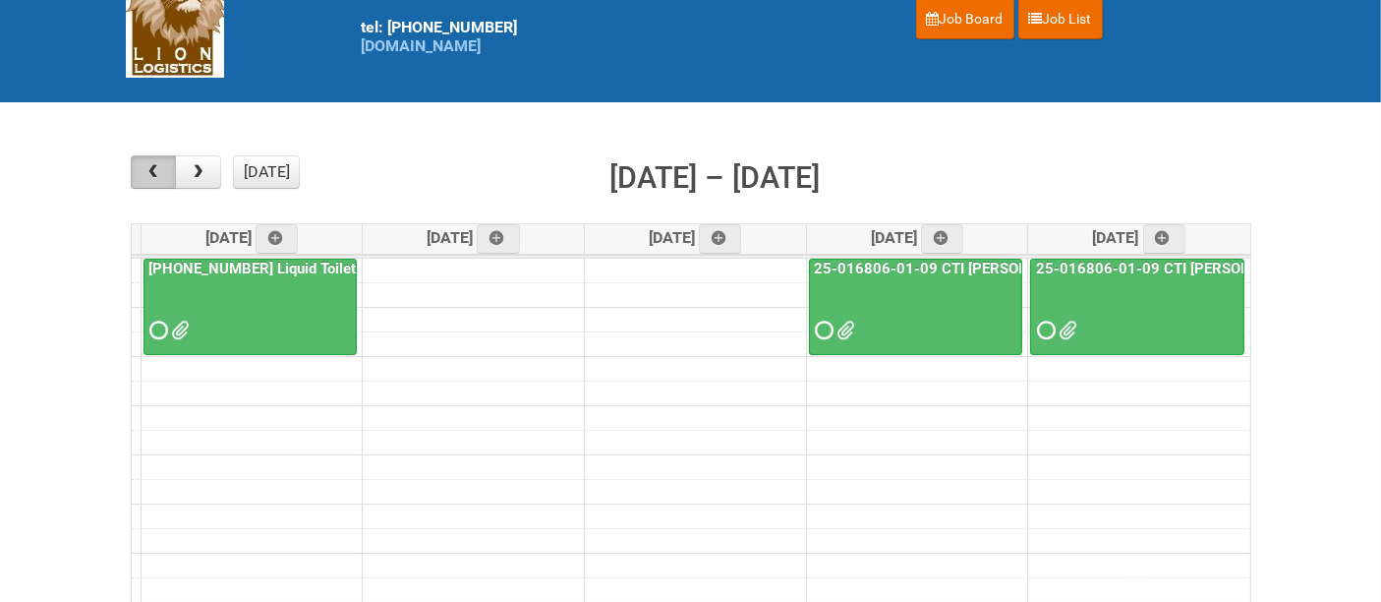
click at [151, 173] on span "button" at bounding box center [153, 172] width 19 height 16
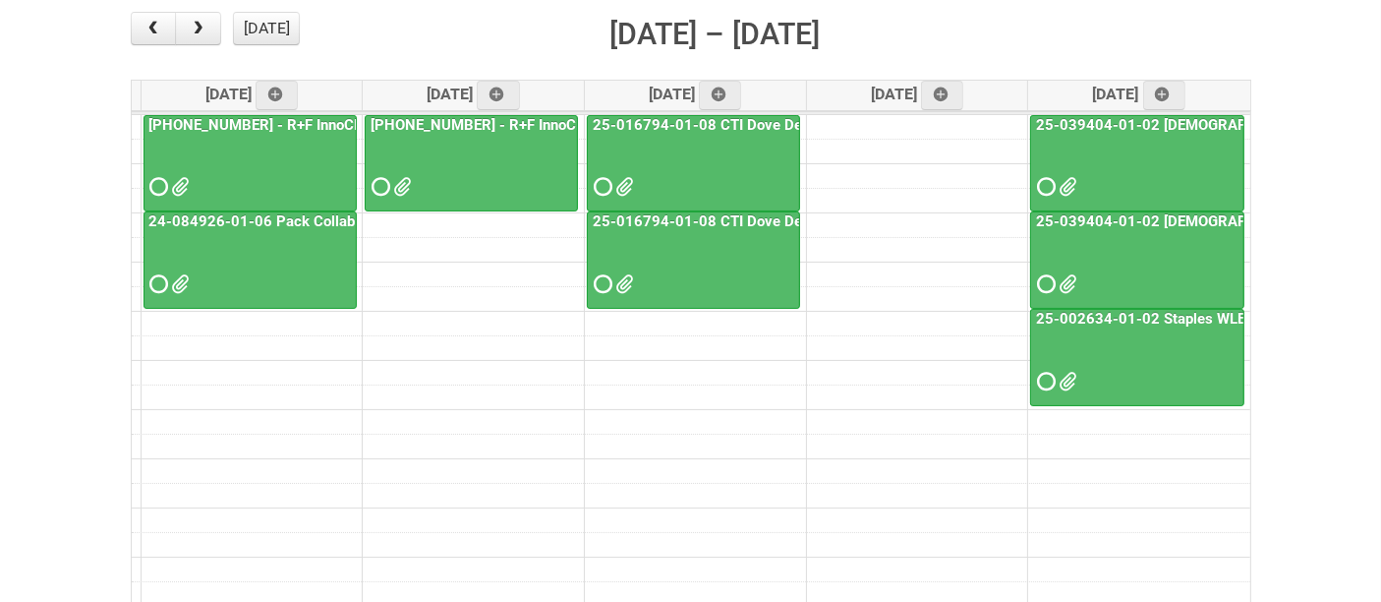
scroll to position [218, 0]
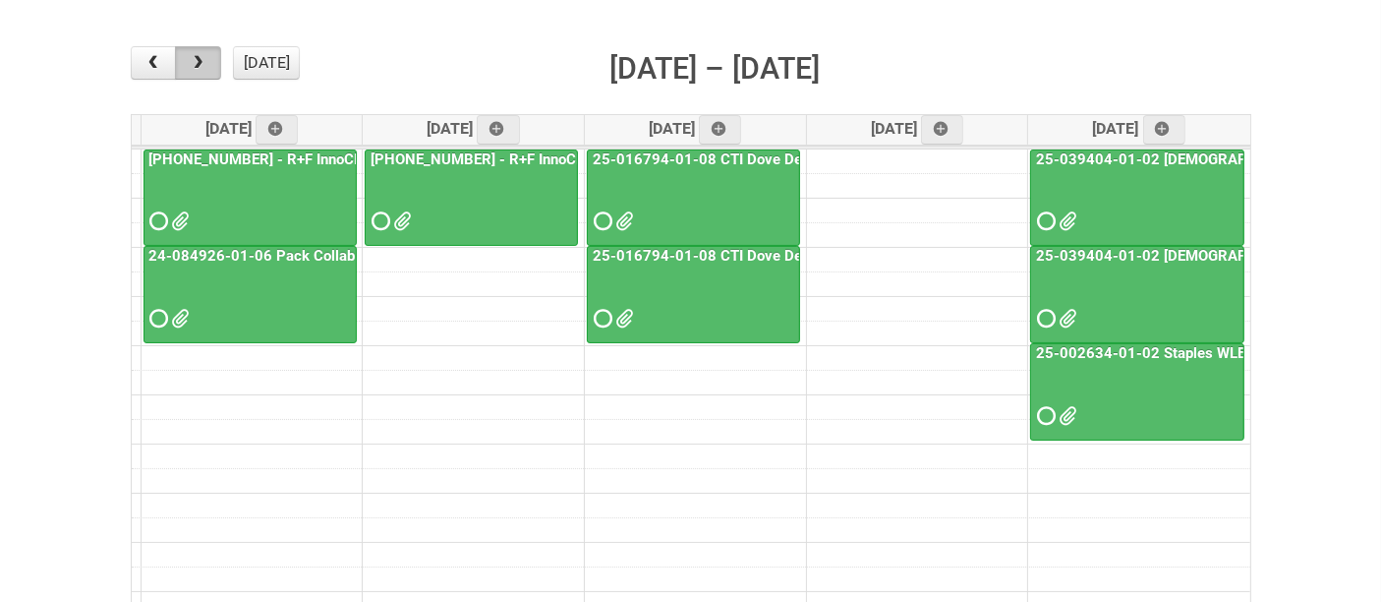
click at [213, 63] on button "button" at bounding box center [198, 62] width 46 height 33
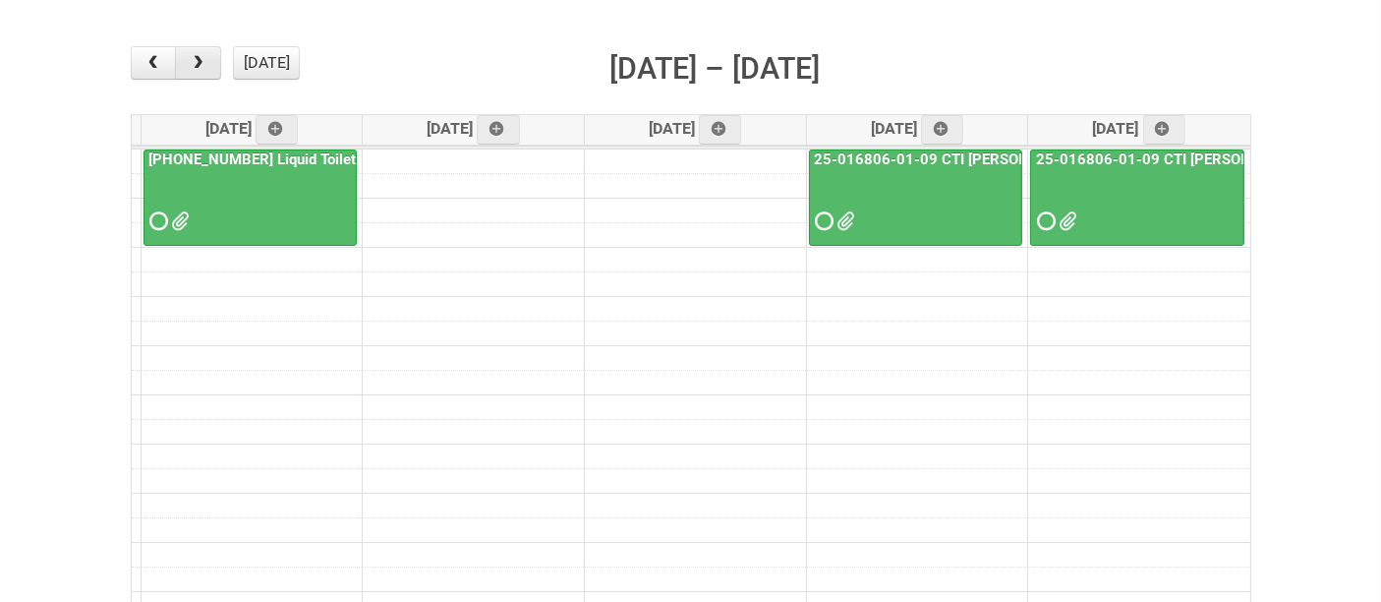
click at [201, 63] on span "button" at bounding box center [198, 63] width 19 height 16
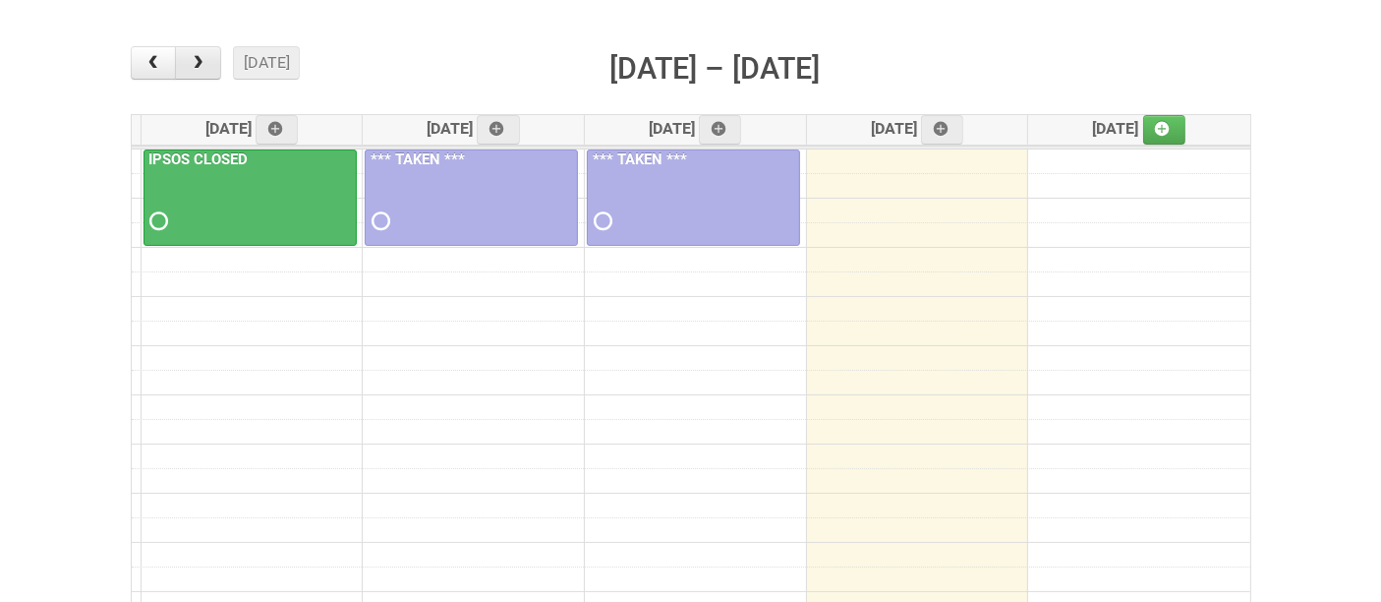
click at [201, 63] on span "button" at bounding box center [198, 63] width 19 height 16
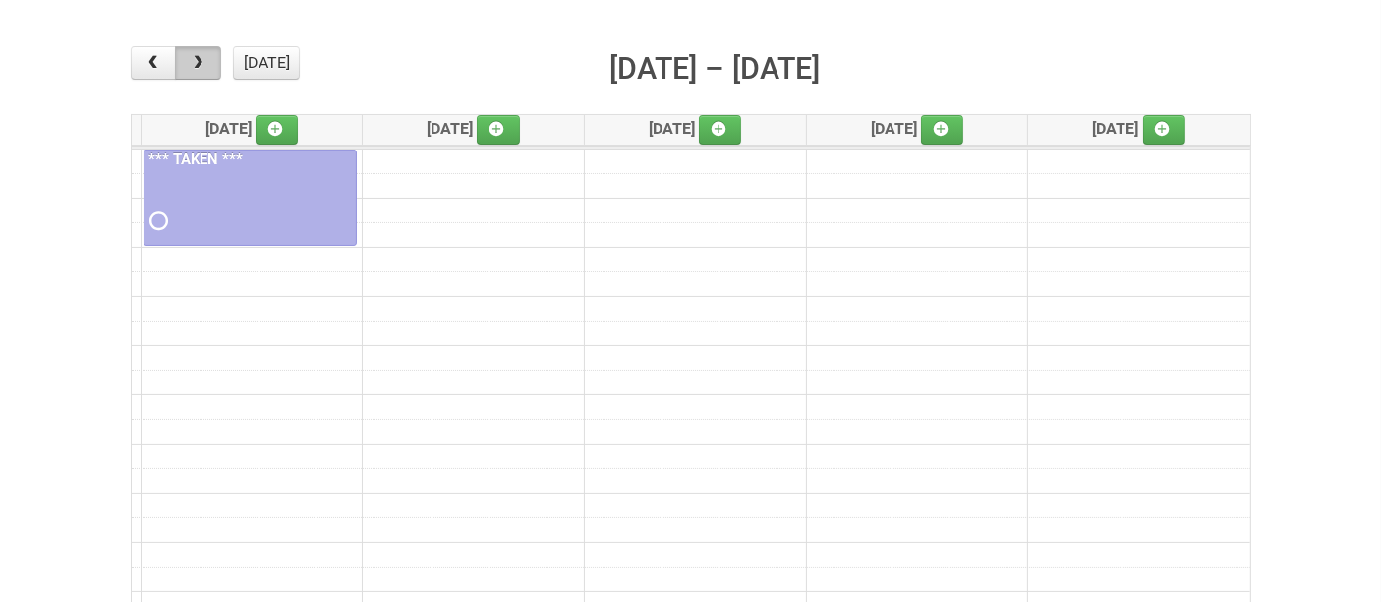
click at [200, 63] on span "button" at bounding box center [198, 63] width 19 height 16
click at [197, 64] on span "button" at bounding box center [198, 63] width 19 height 16
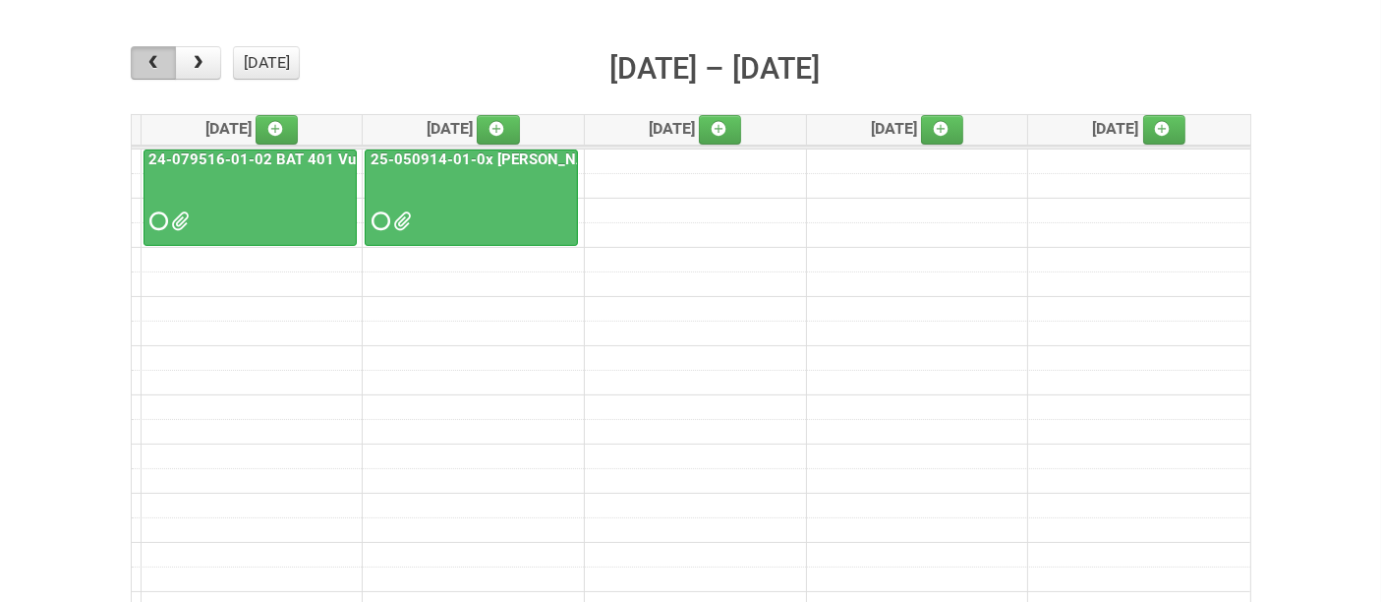
click at [154, 66] on span "button" at bounding box center [153, 63] width 19 height 16
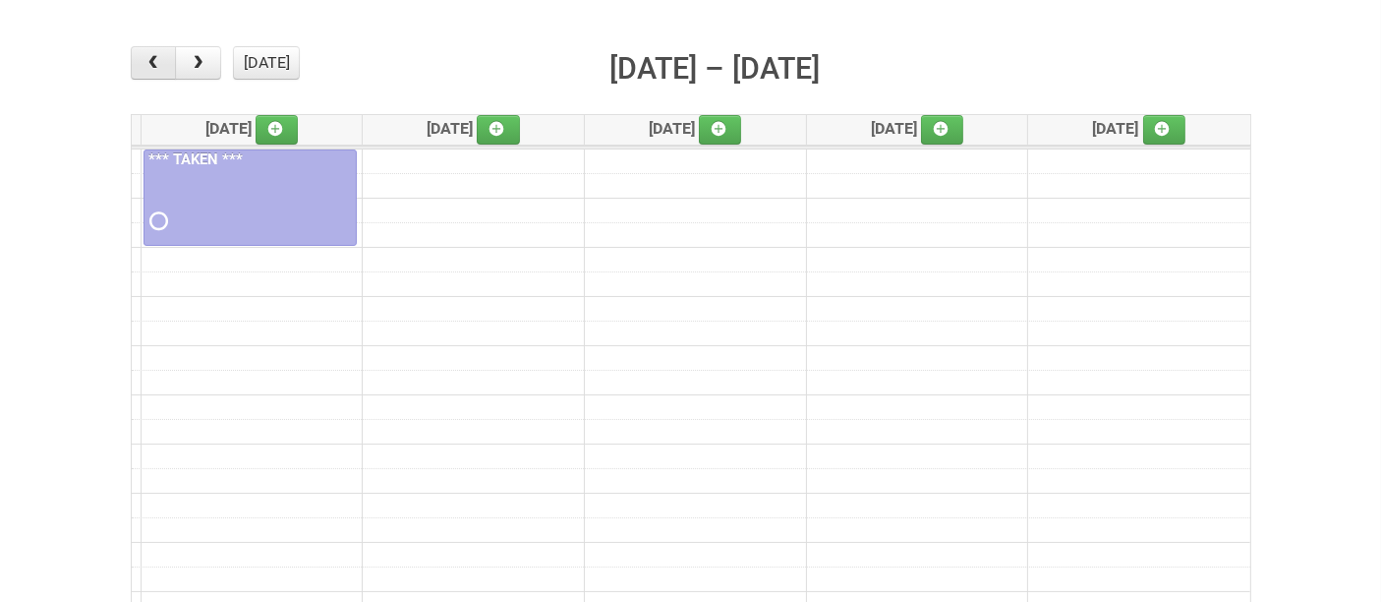
click at [154, 66] on span "button" at bounding box center [153, 63] width 19 height 16
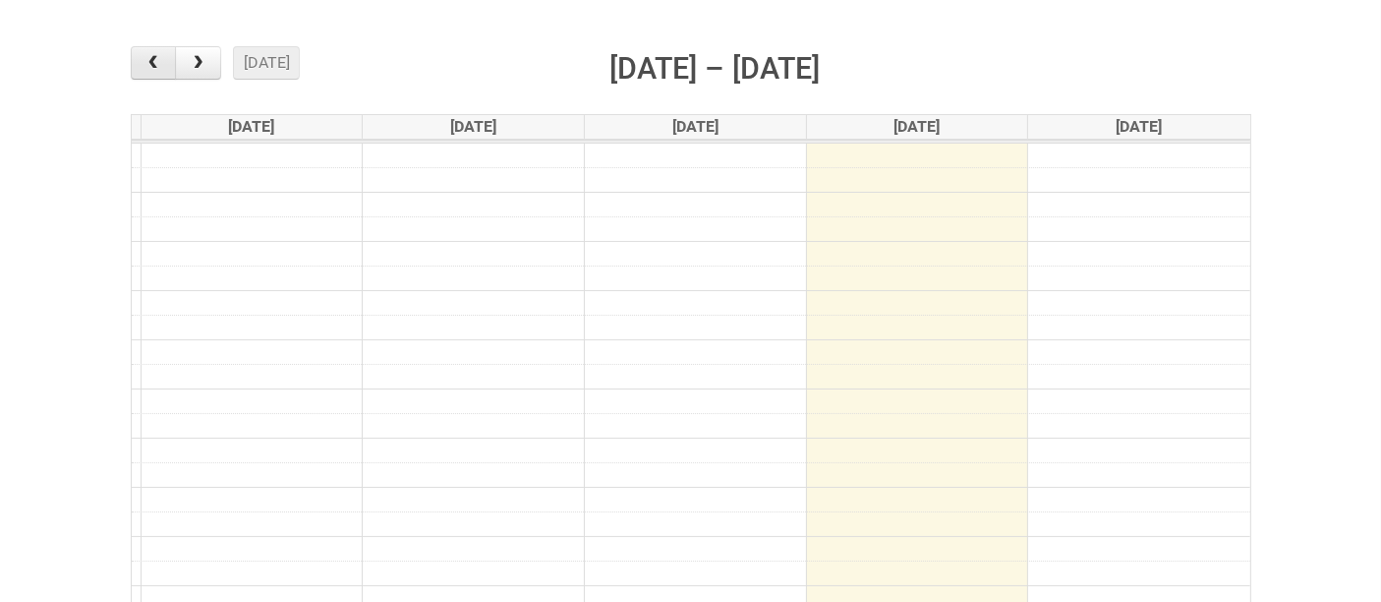
click at [154, 66] on span "button" at bounding box center [153, 63] width 19 height 16
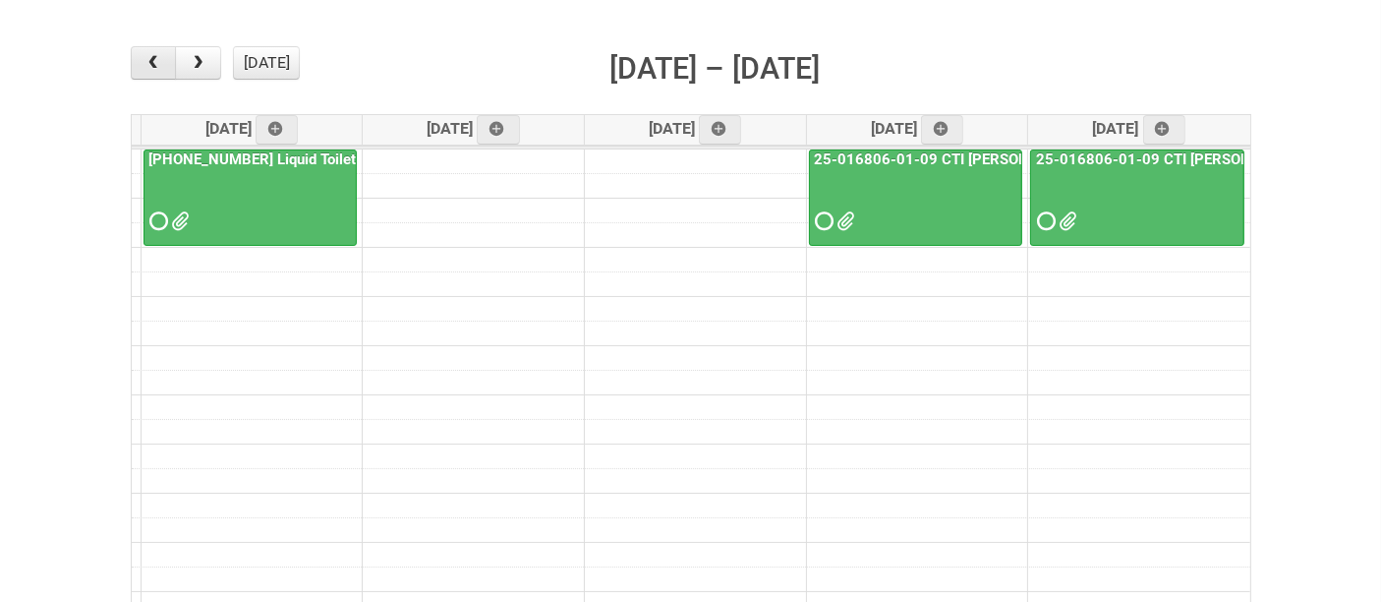
click at [154, 66] on span "button" at bounding box center [153, 63] width 19 height 16
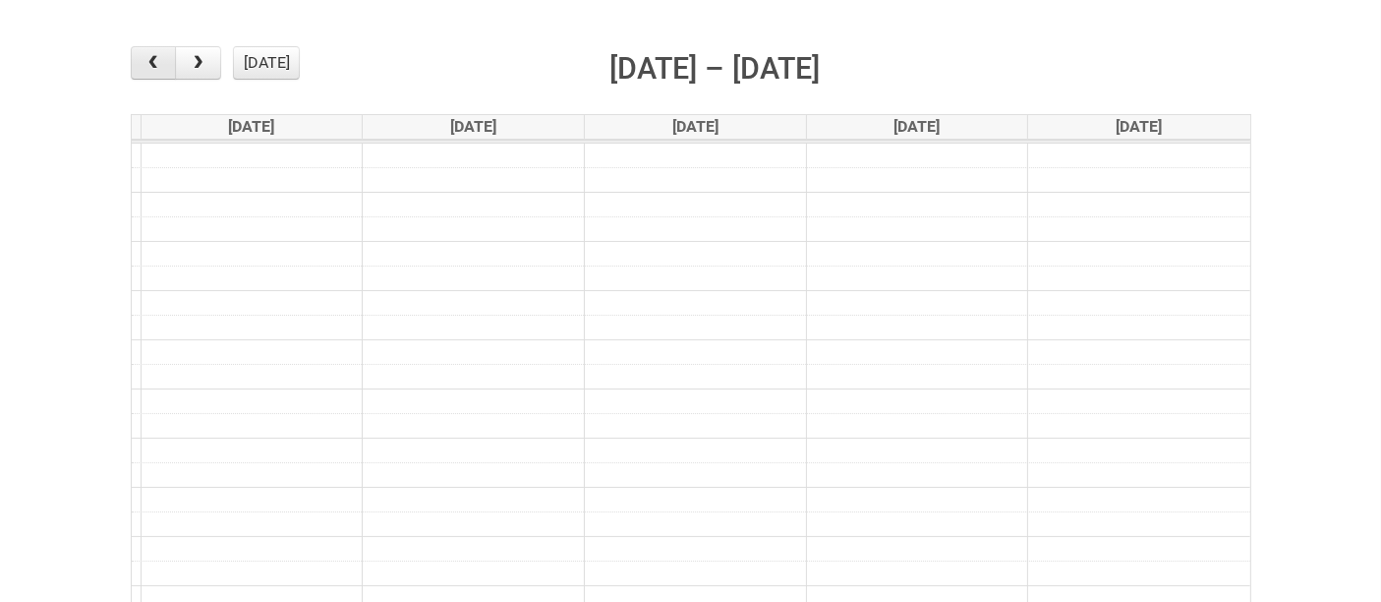
click at [154, 66] on span "button" at bounding box center [153, 63] width 19 height 16
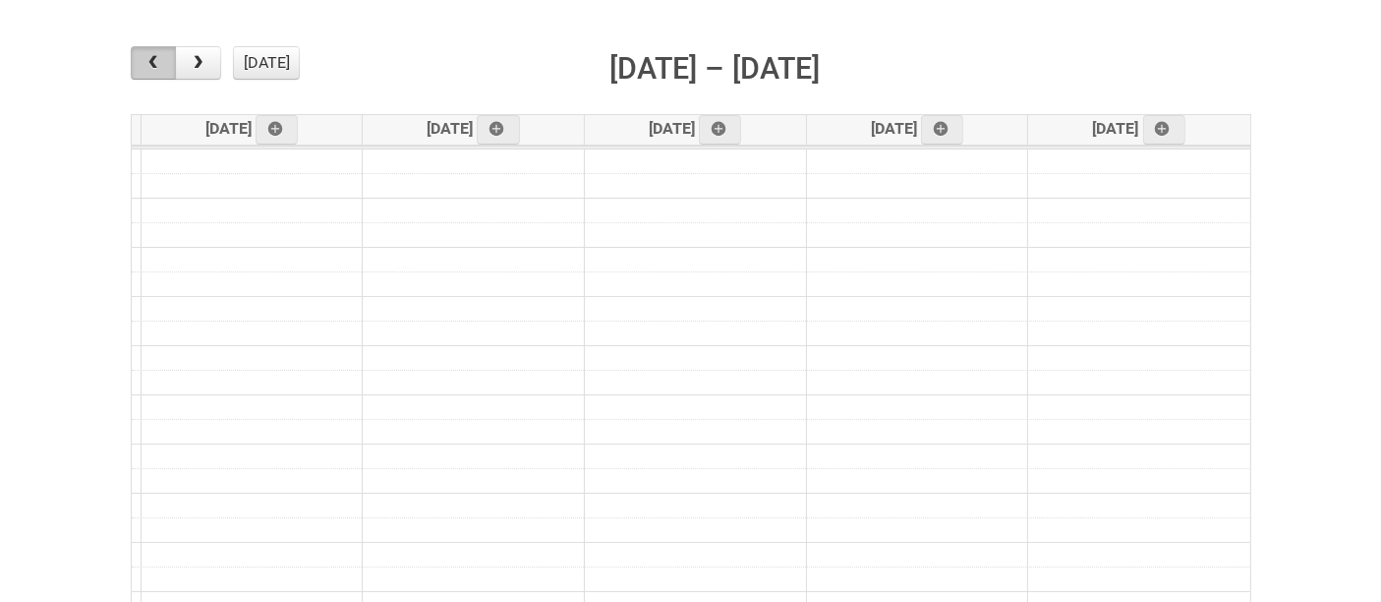
click at [154, 66] on span "button" at bounding box center [153, 63] width 19 height 16
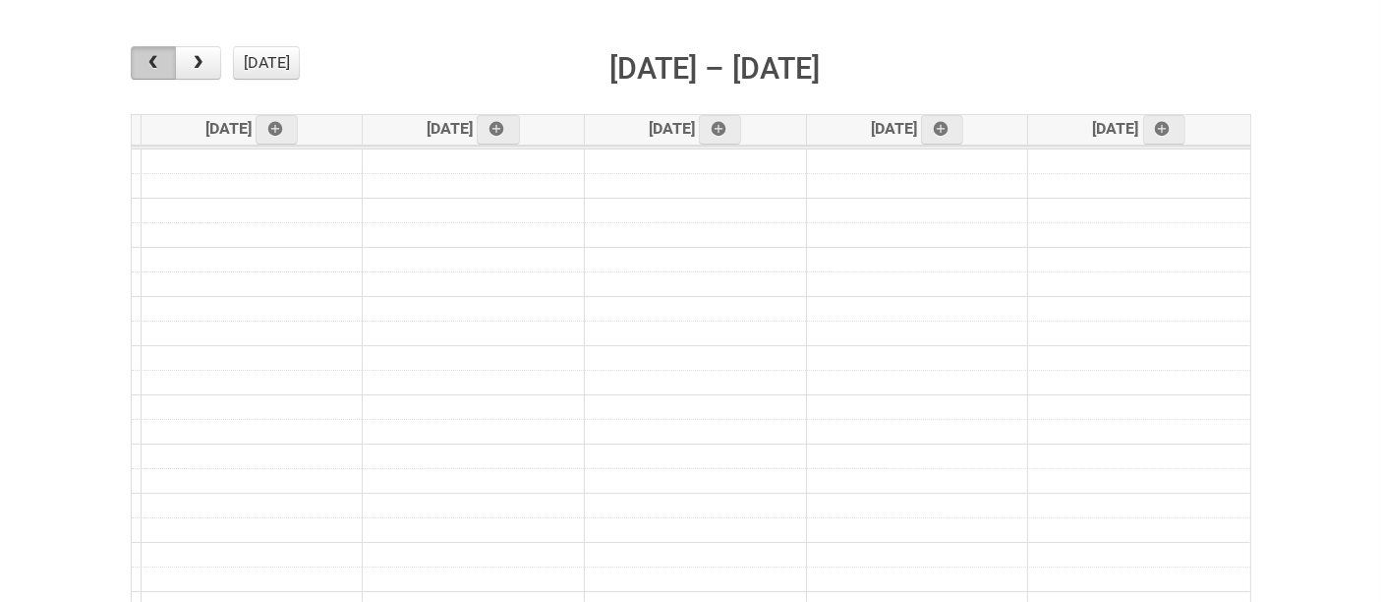
click at [154, 66] on span "button" at bounding box center [153, 63] width 19 height 16
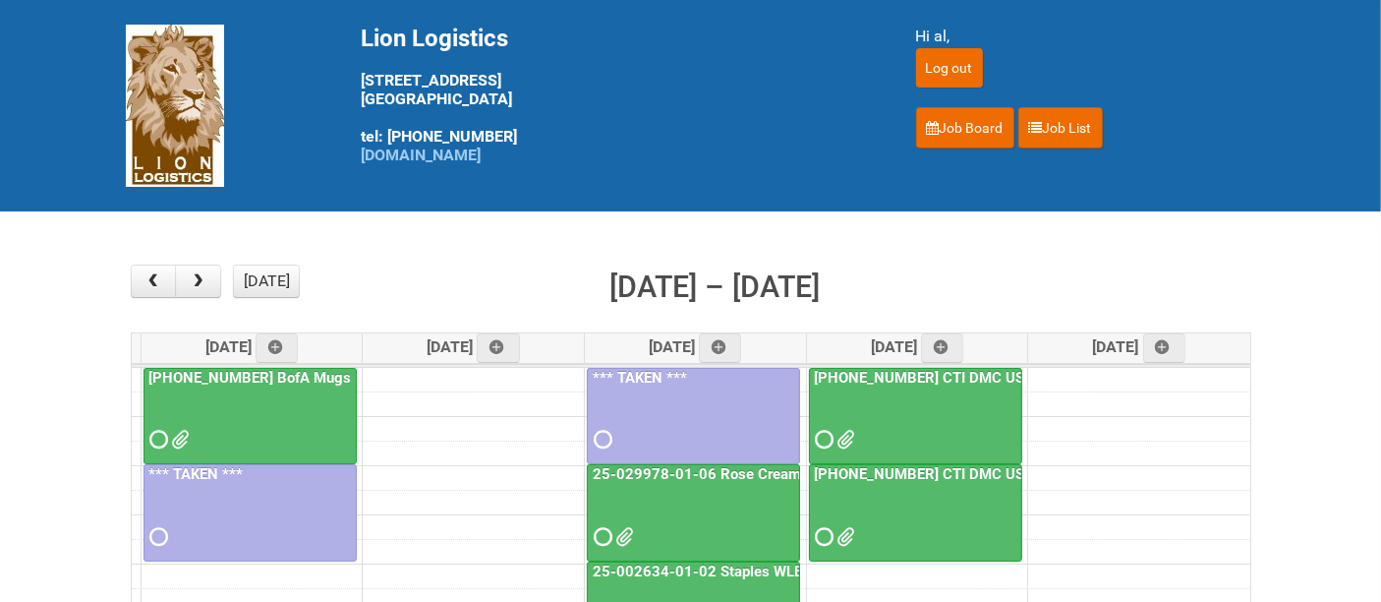
scroll to position [109, 0]
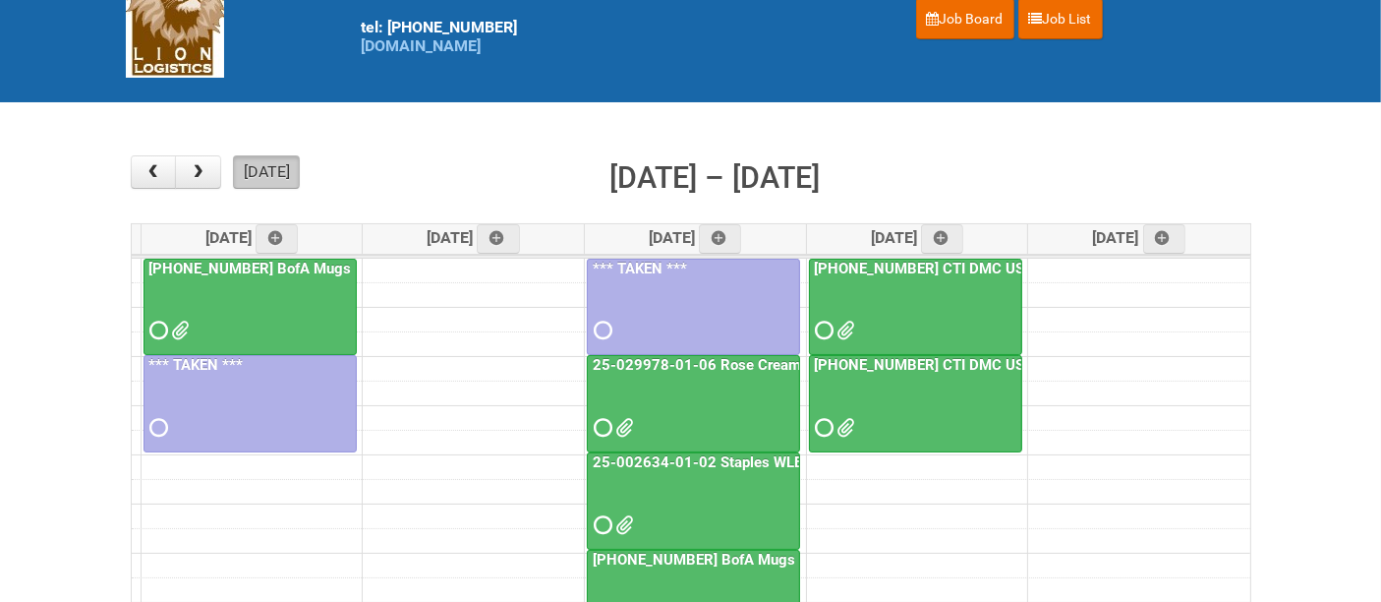
click at [258, 175] on button "[DATE]" at bounding box center [266, 171] width 67 height 33
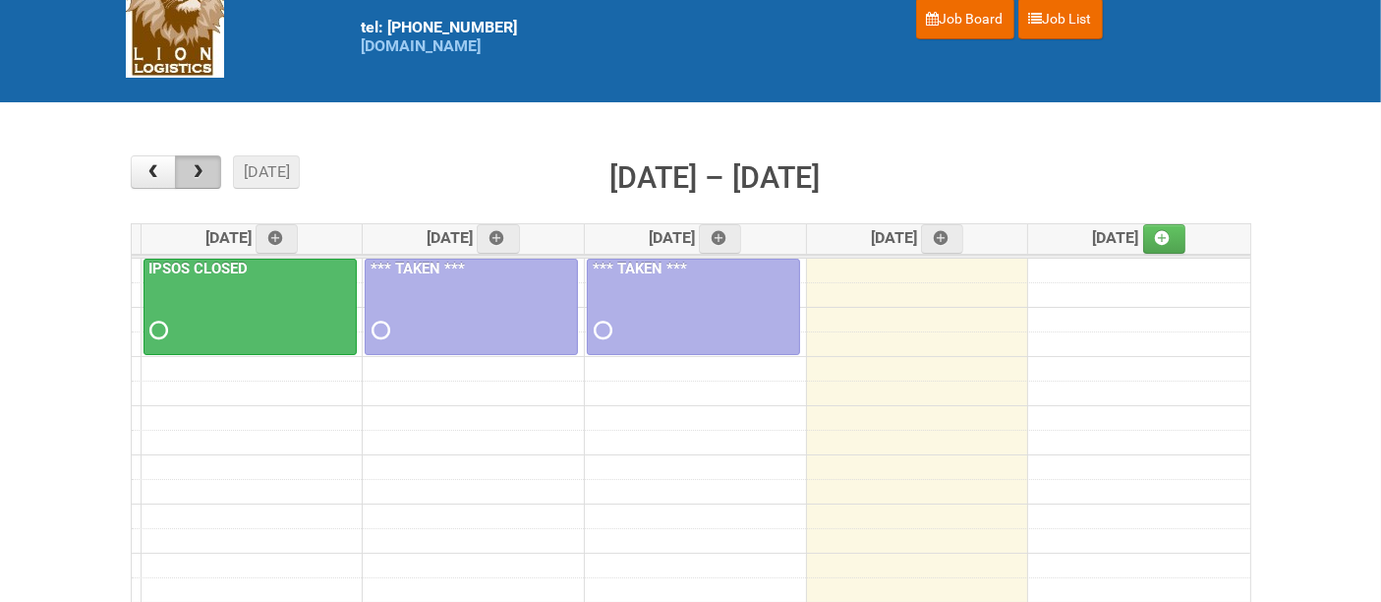
click at [191, 177] on span "button" at bounding box center [198, 172] width 19 height 16
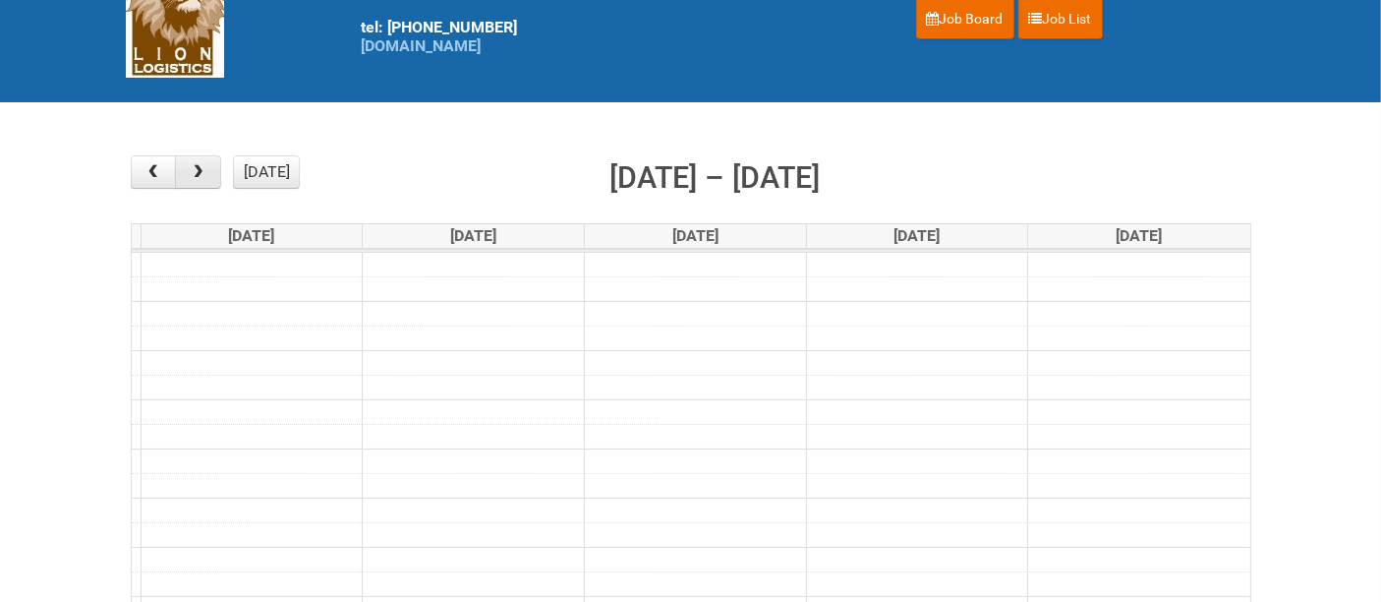
click at [191, 177] on span "button" at bounding box center [198, 172] width 19 height 16
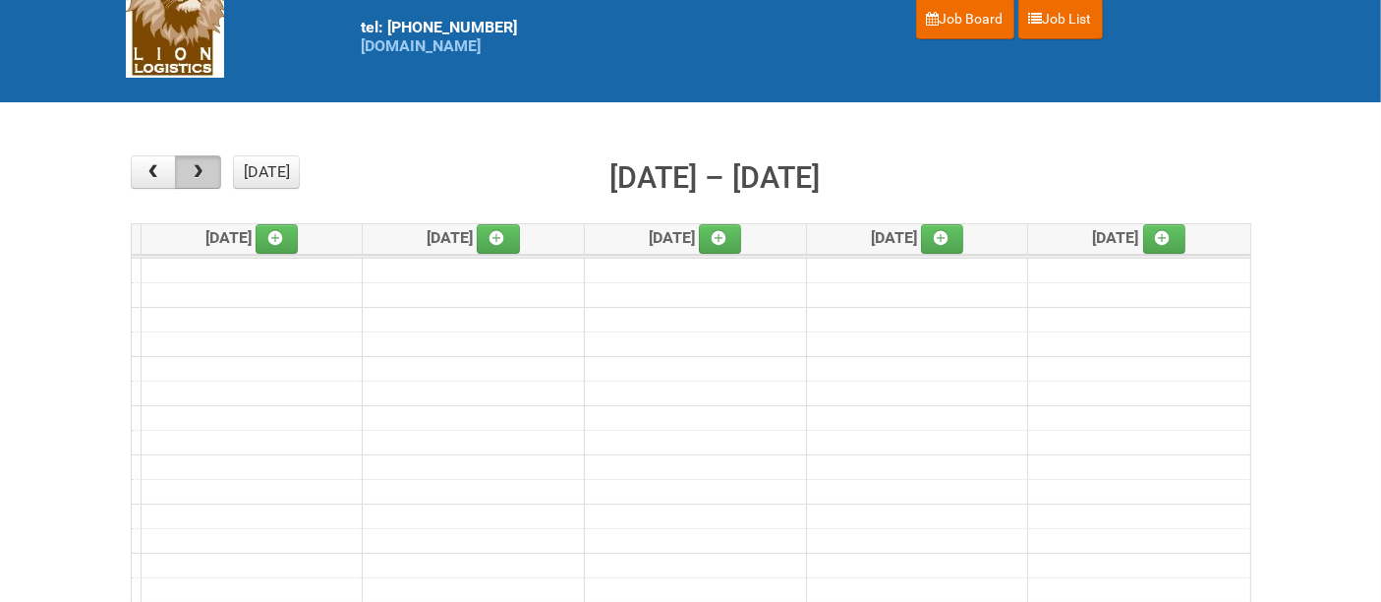
click at [191, 177] on span "button" at bounding box center [198, 172] width 19 height 16
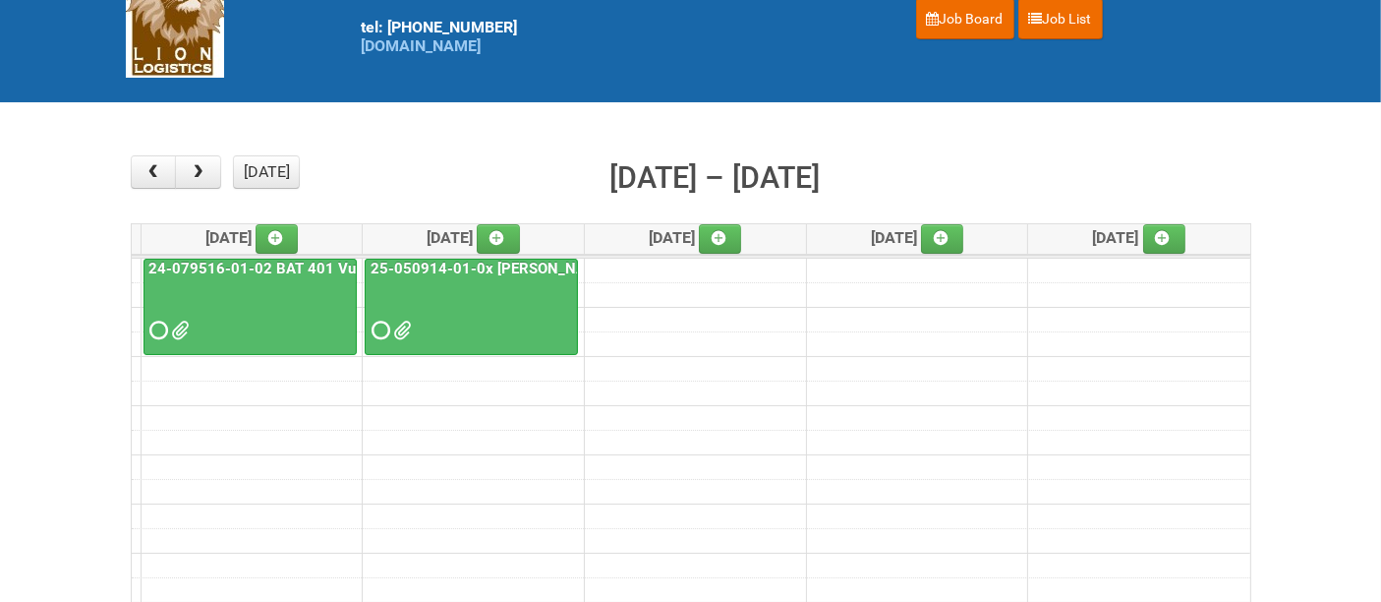
click at [514, 303] on div at bounding box center [471, 313] width 209 height 64
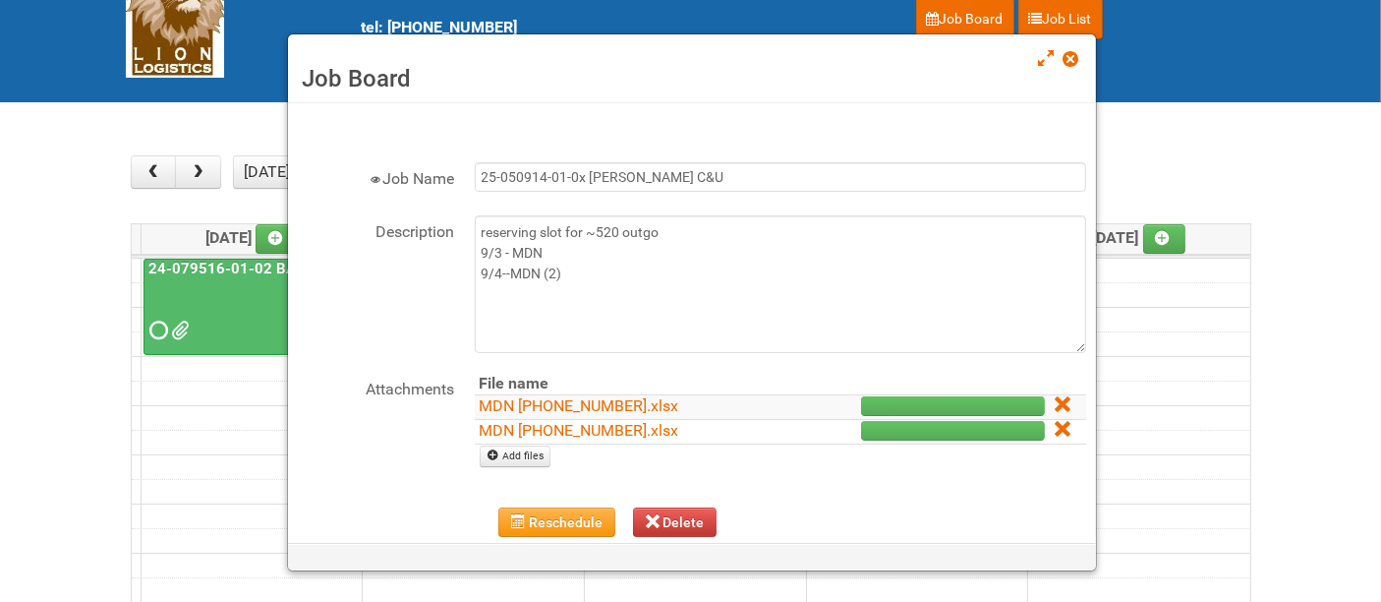
drag, startPoint x: 1069, startPoint y: 55, endPoint x: 982, endPoint y: 110, distance: 103.4
click at [1069, 56] on span at bounding box center [1071, 59] width 14 height 14
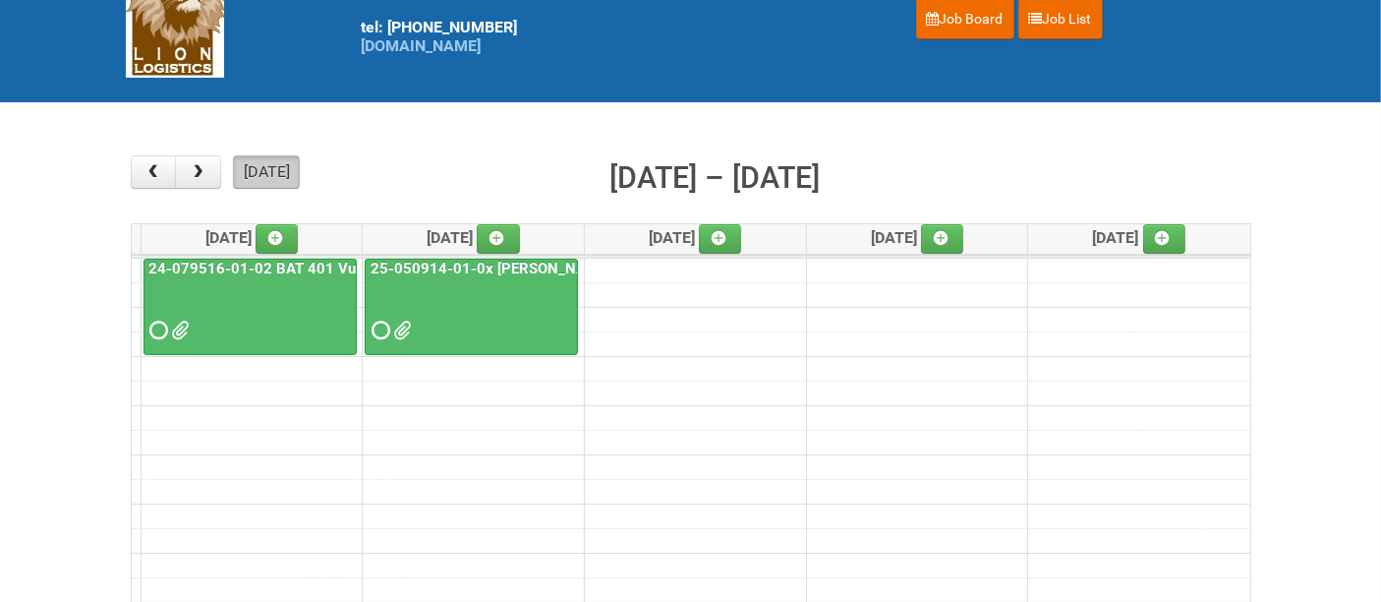
click at [250, 161] on button "[DATE]" at bounding box center [266, 171] width 67 height 33
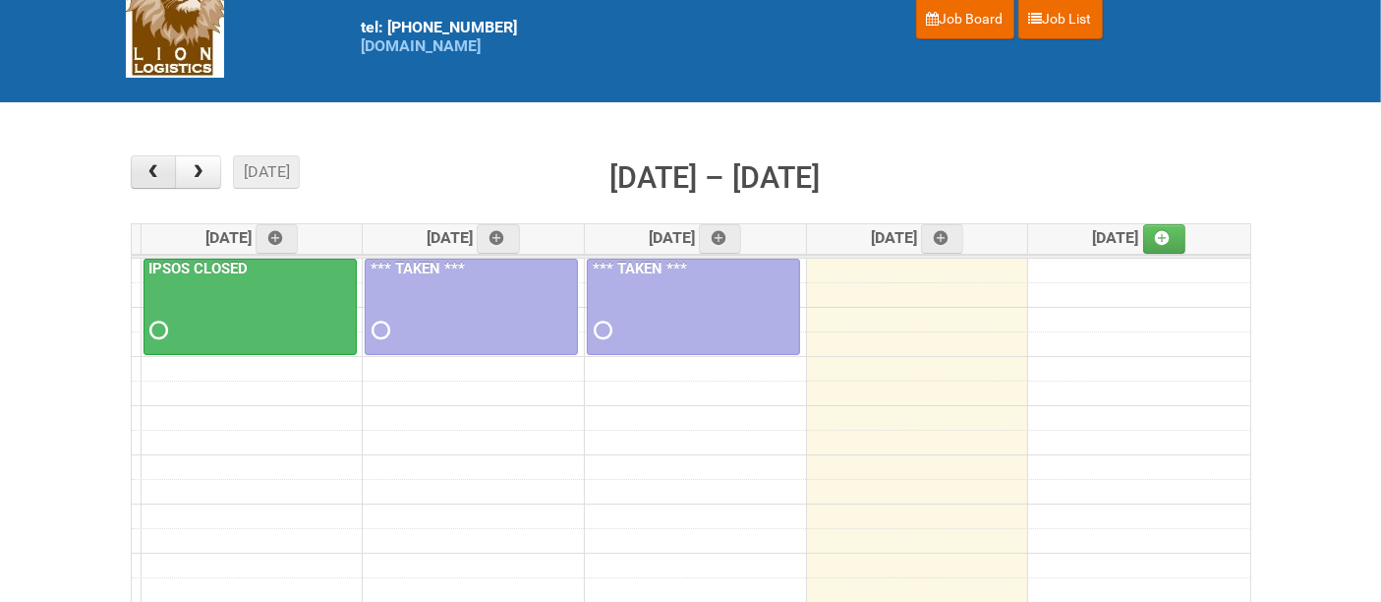
click at [155, 172] on span "button" at bounding box center [153, 172] width 19 height 16
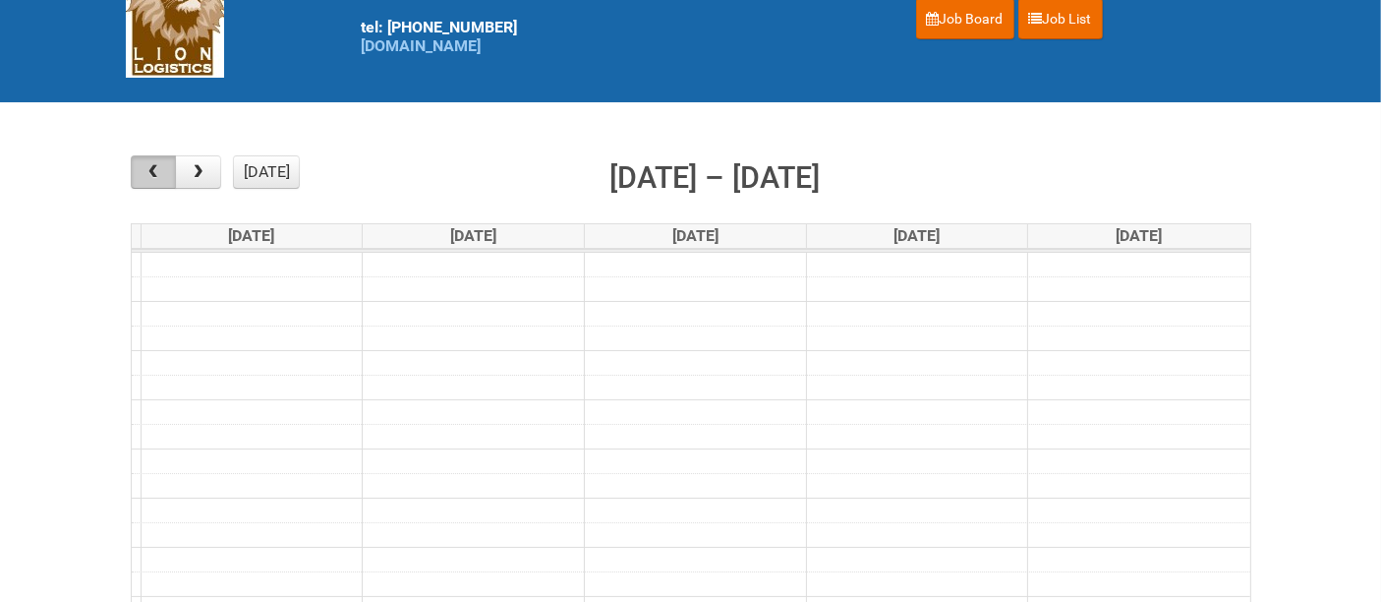
click at [155, 172] on span "button" at bounding box center [153, 172] width 19 height 16
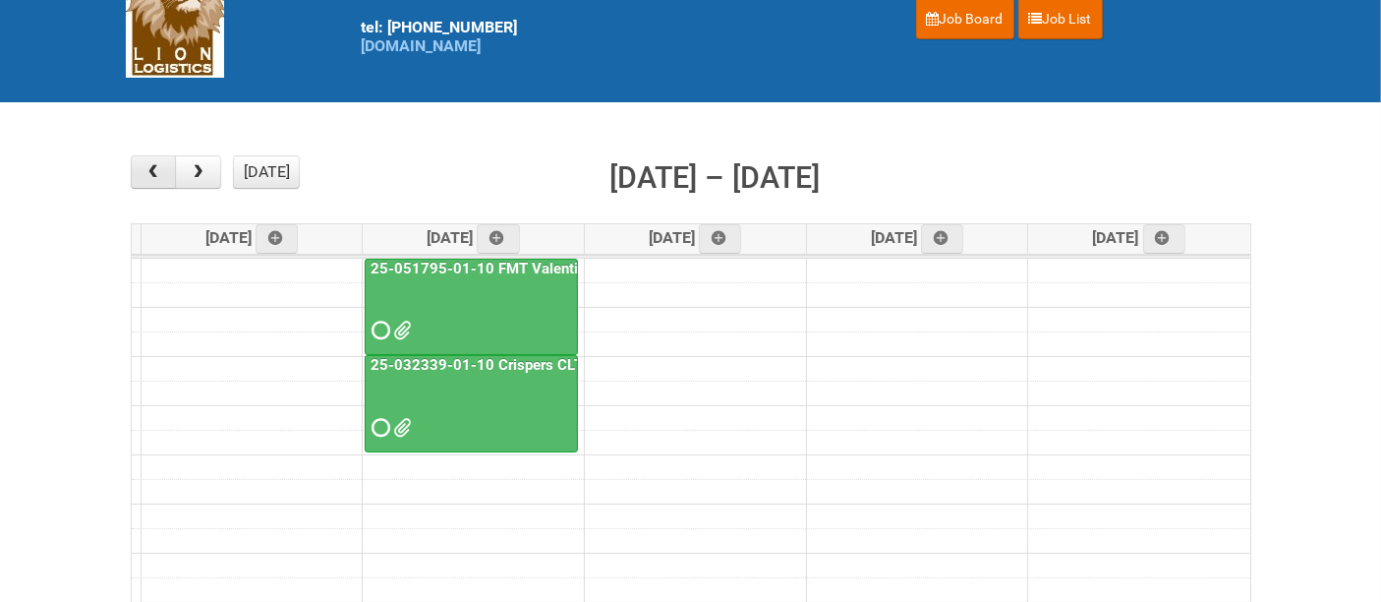
click at [155, 172] on span "button" at bounding box center [153, 172] width 19 height 16
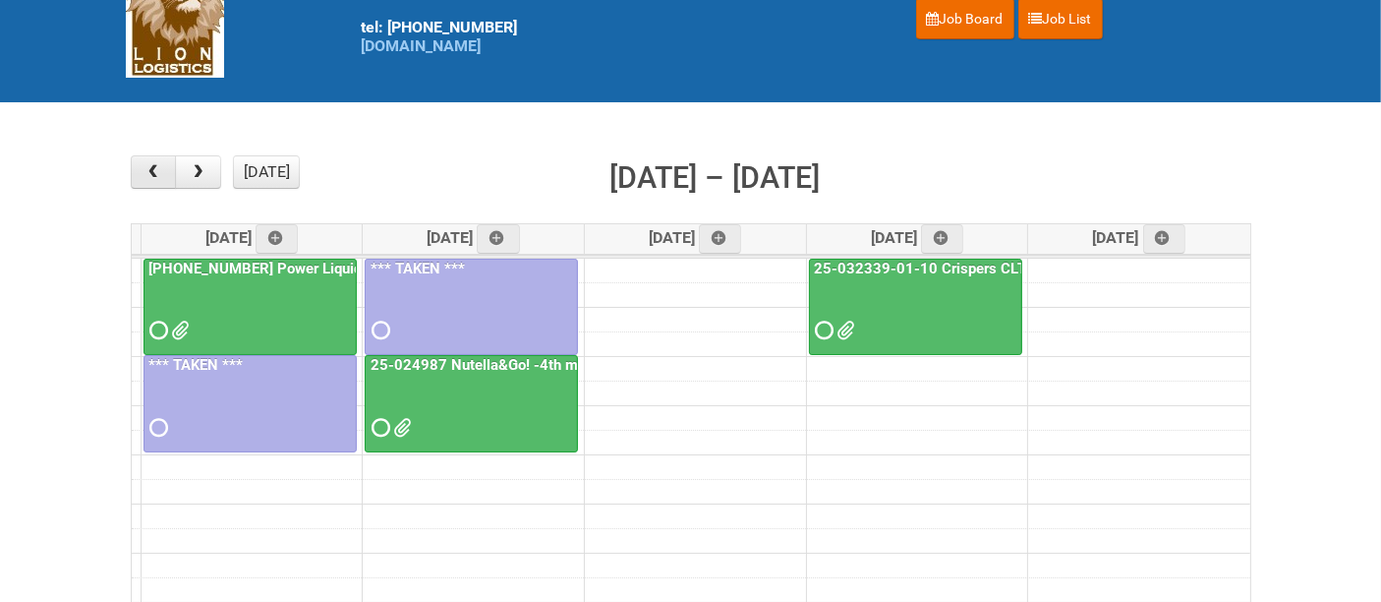
click at [155, 172] on span "button" at bounding box center [153, 172] width 19 height 16
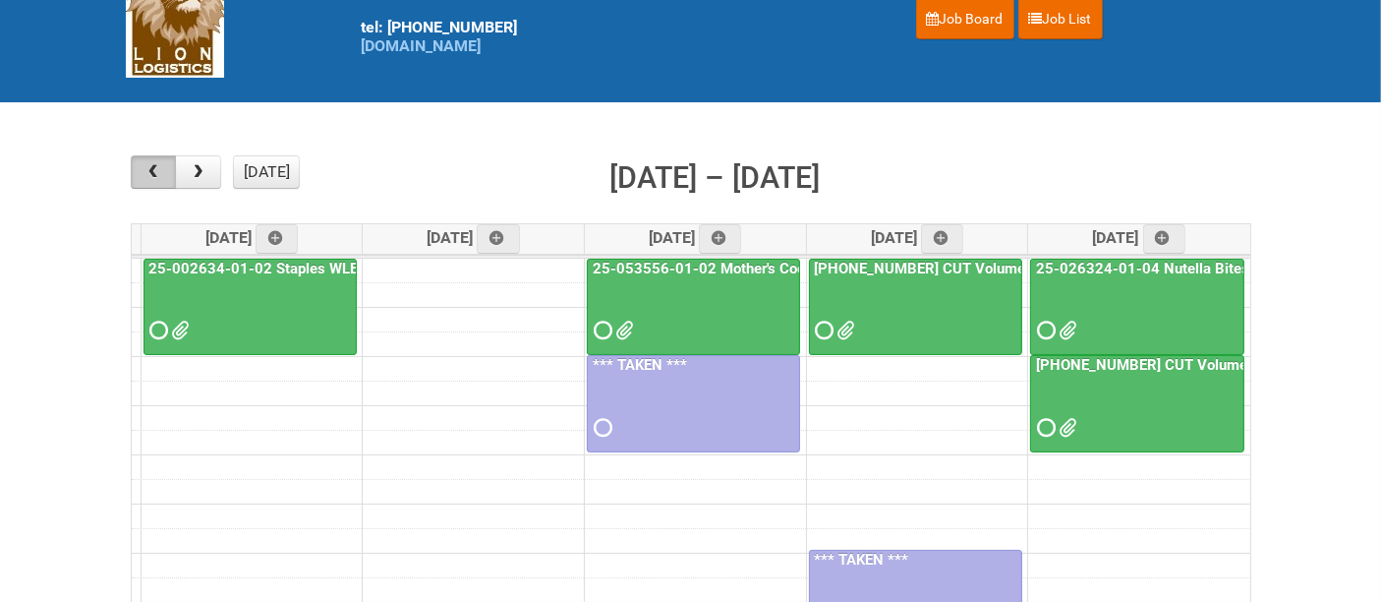
click at [159, 177] on span "button" at bounding box center [153, 172] width 19 height 16
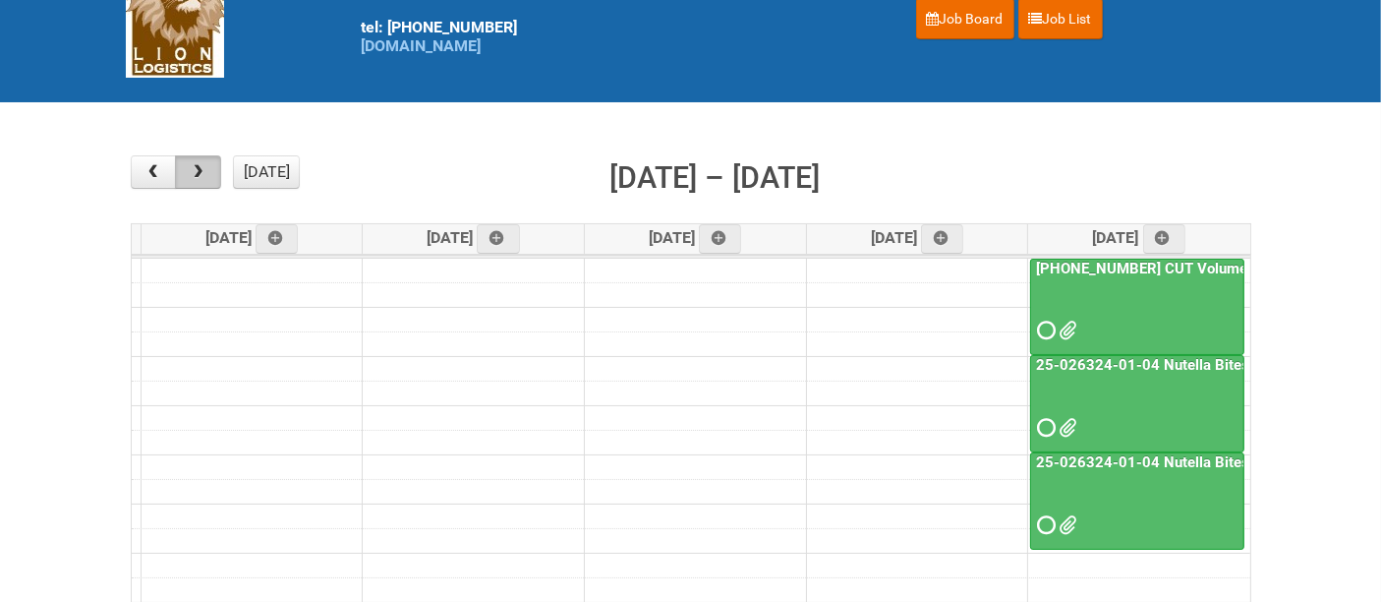
click at [207, 173] on button "button" at bounding box center [198, 171] width 46 height 33
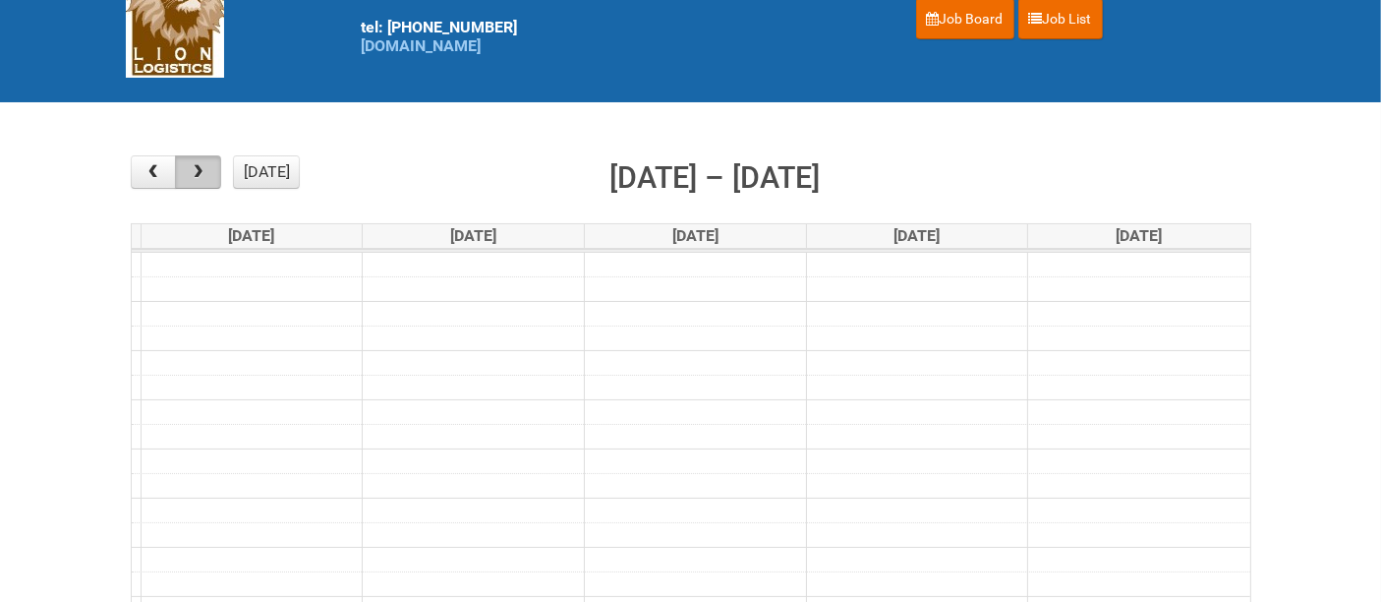
click at [207, 173] on button "button" at bounding box center [198, 171] width 46 height 33
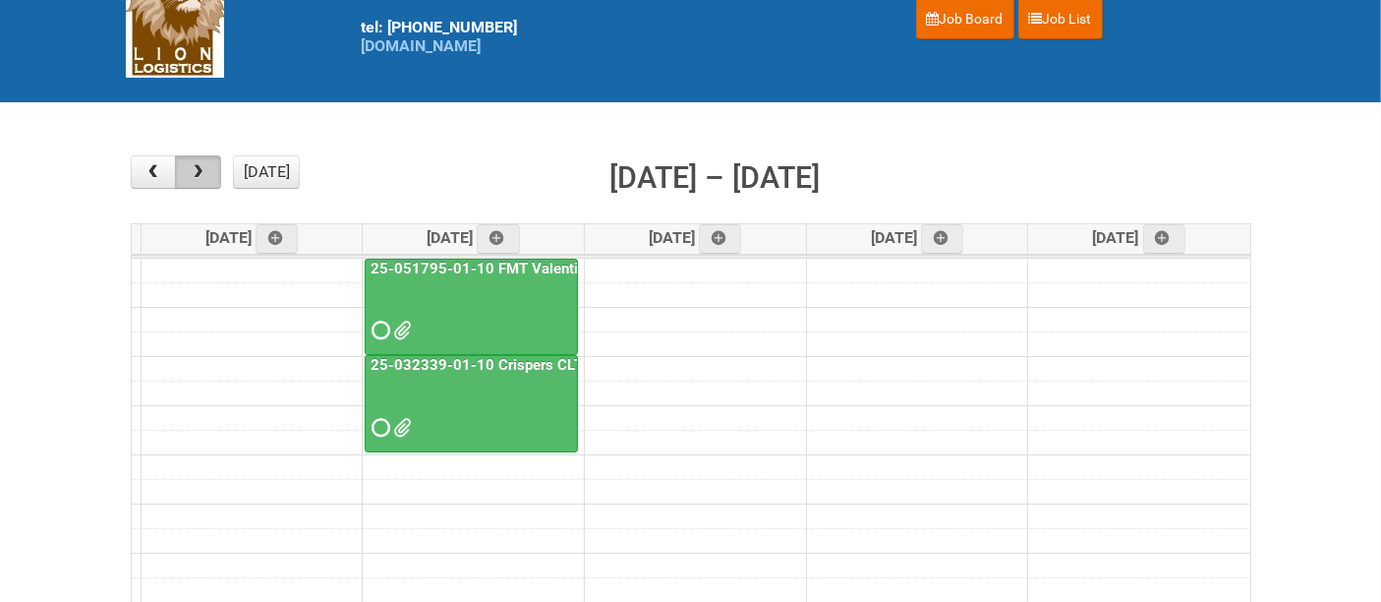
click at [207, 174] on button "button" at bounding box center [198, 171] width 46 height 33
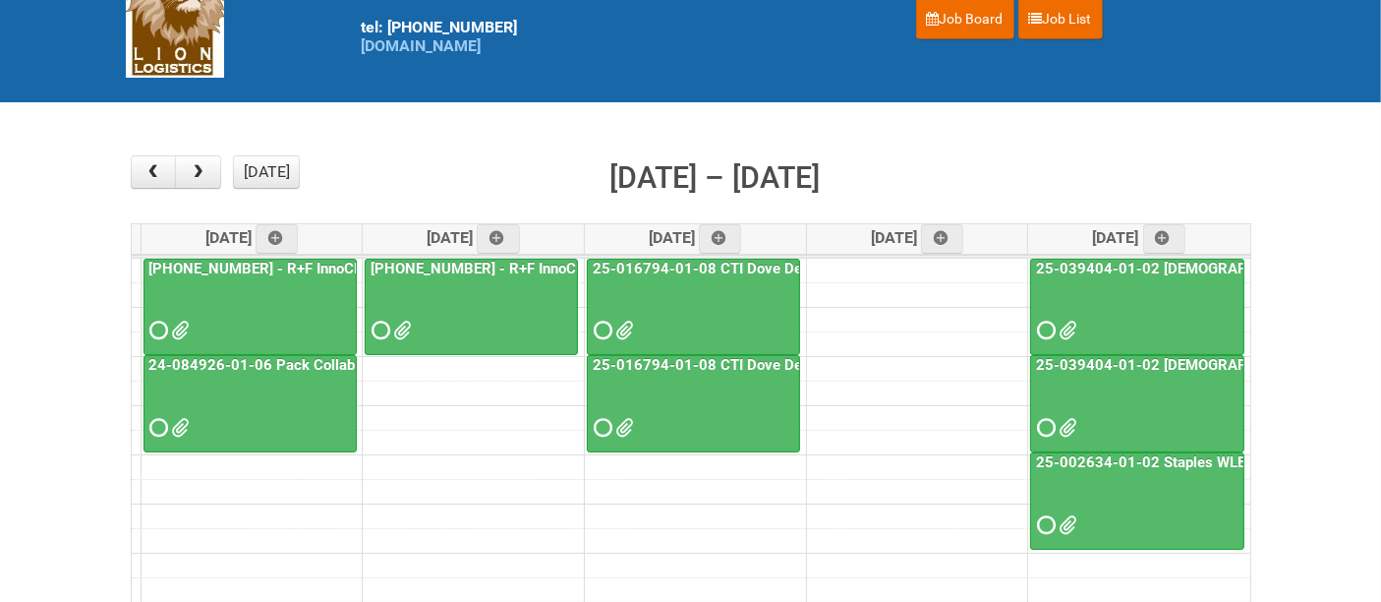
click at [693, 317] on div at bounding box center [693, 313] width 209 height 64
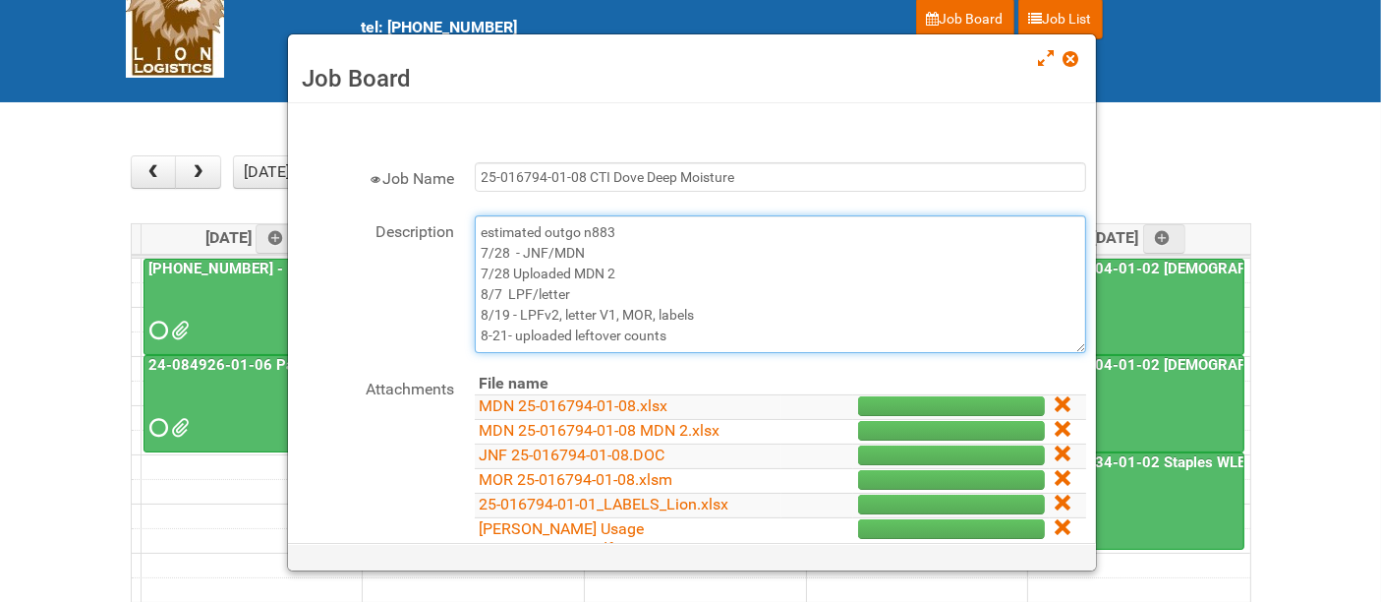
drag, startPoint x: 599, startPoint y: 246, endPoint x: 474, endPoint y: 252, distance: 125.0
click at [475, 252] on textarea "estimated outgo n883 7/28 - JNF/MDN 7/28 Uploaded MDN 2 8/7 LPF/letter 8/19 - L…" at bounding box center [780, 284] width 611 height 138
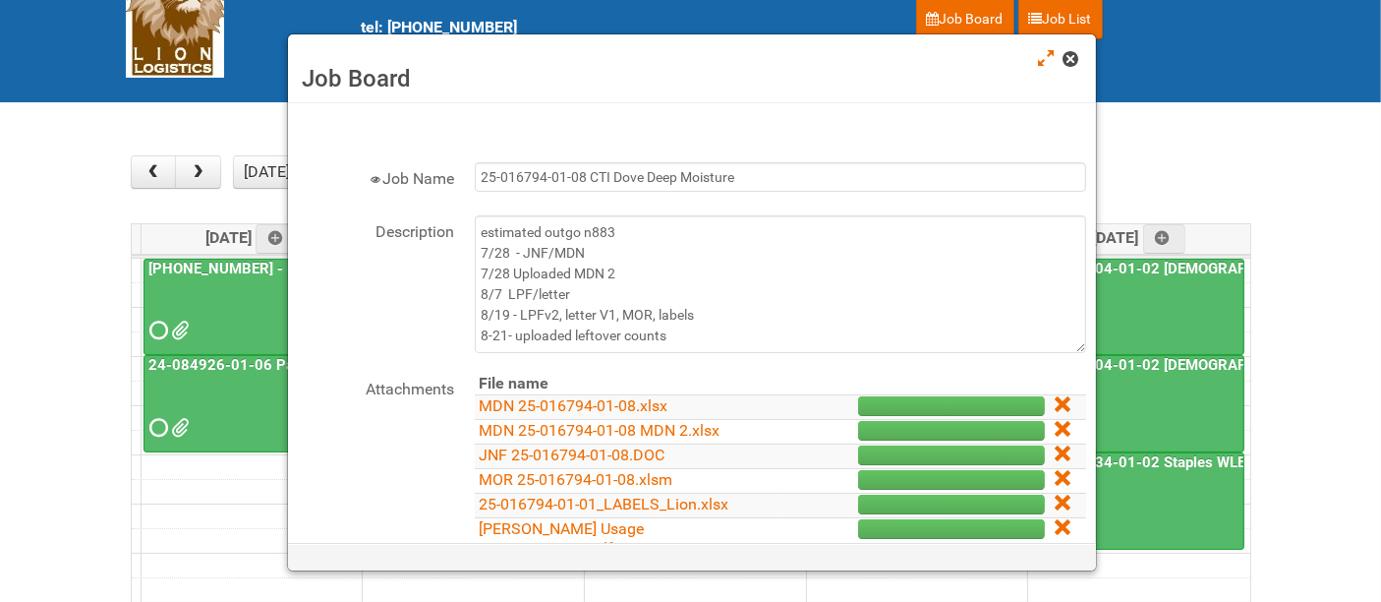
drag, startPoint x: 1072, startPoint y: 57, endPoint x: 927, endPoint y: 237, distance: 231.3
click at [1072, 57] on span at bounding box center [1071, 59] width 14 height 14
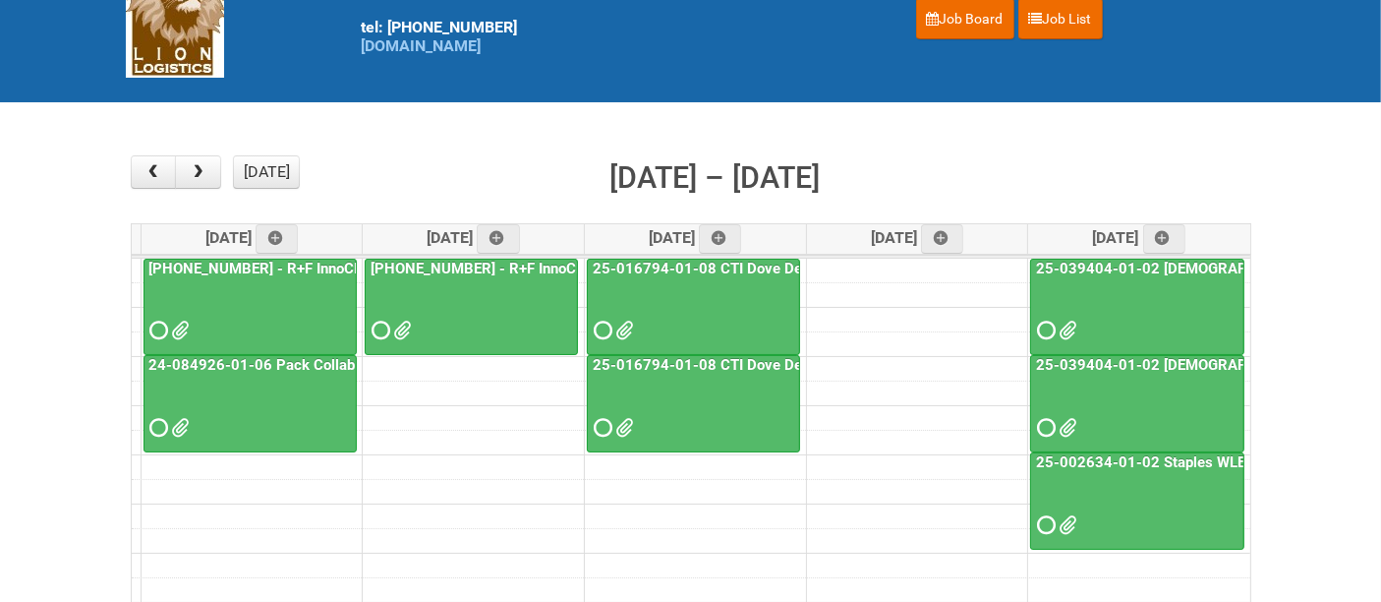
click at [710, 309] on div at bounding box center [693, 313] width 209 height 64
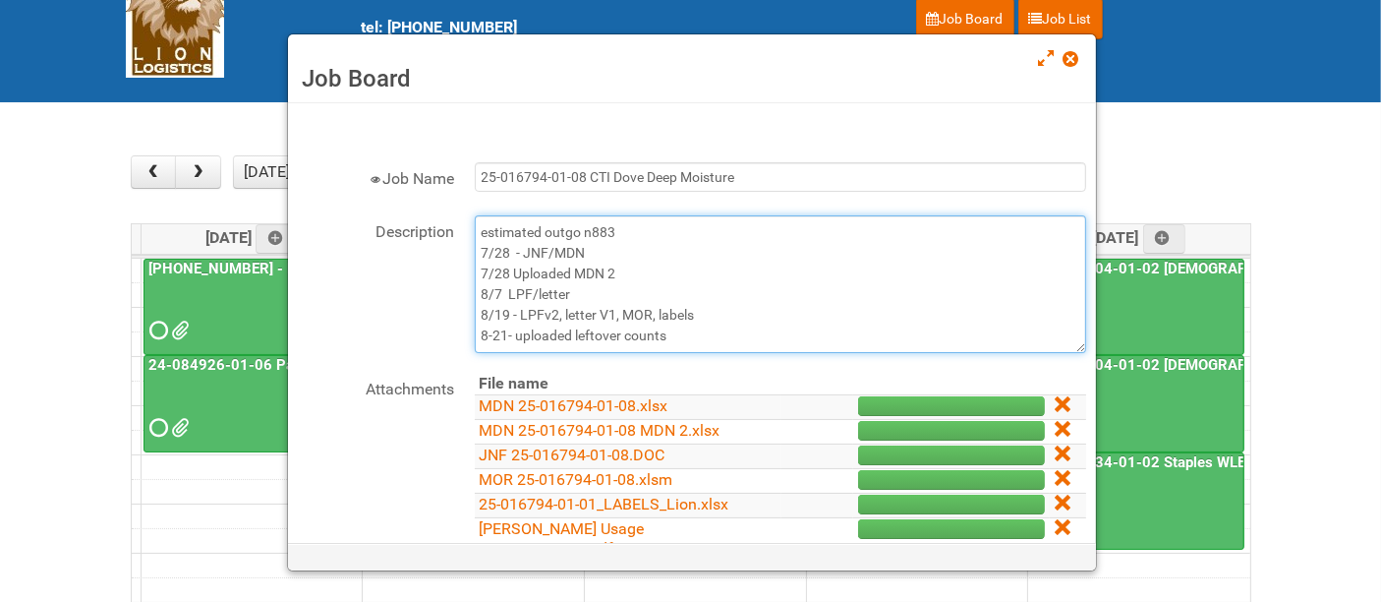
drag, startPoint x: 626, startPoint y: 267, endPoint x: 473, endPoint y: 266, distance: 153.3
click at [475, 266] on textarea "estimated outgo n883 7/28 - JNF/MDN 7/28 Uploaded MDN 2 8/7 LPF/letter 8/19 - L…" at bounding box center [780, 284] width 611 height 138
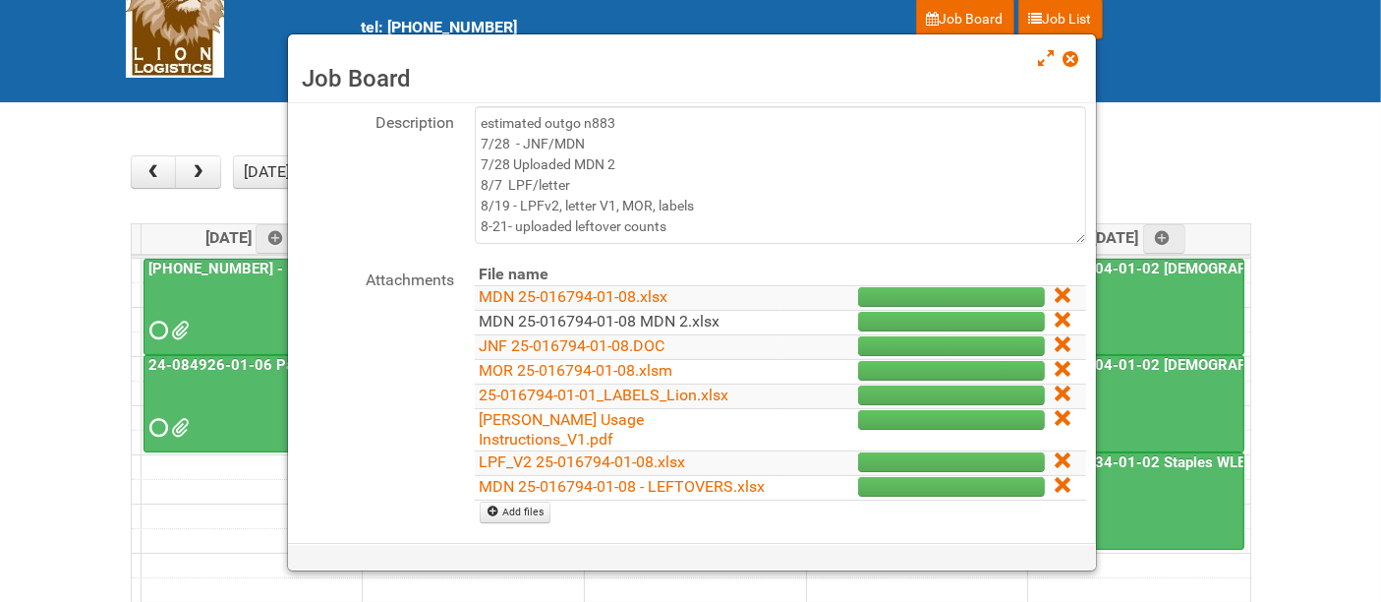
click at [663, 318] on link "MDN 25-016794-01-08 MDN 2.xlsx" at bounding box center [600, 321] width 241 height 19
click at [1072, 57] on span at bounding box center [1071, 59] width 14 height 14
